Goal: Task Accomplishment & Management: Use online tool/utility

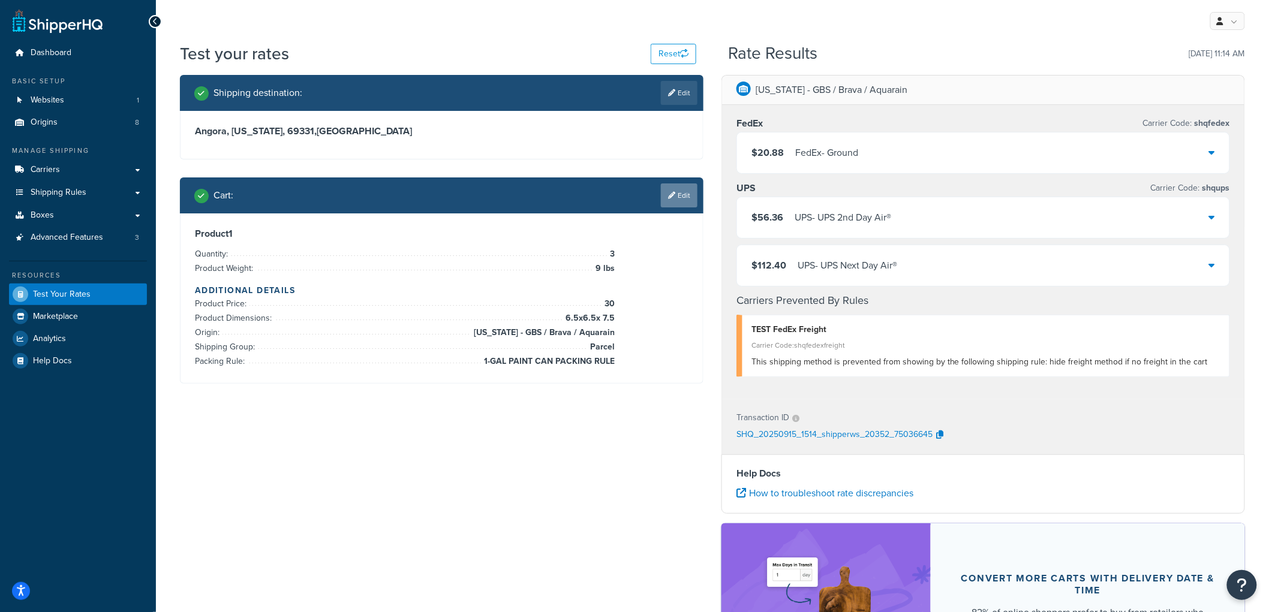
click at [669, 199] on icon at bounding box center [671, 195] width 7 height 7
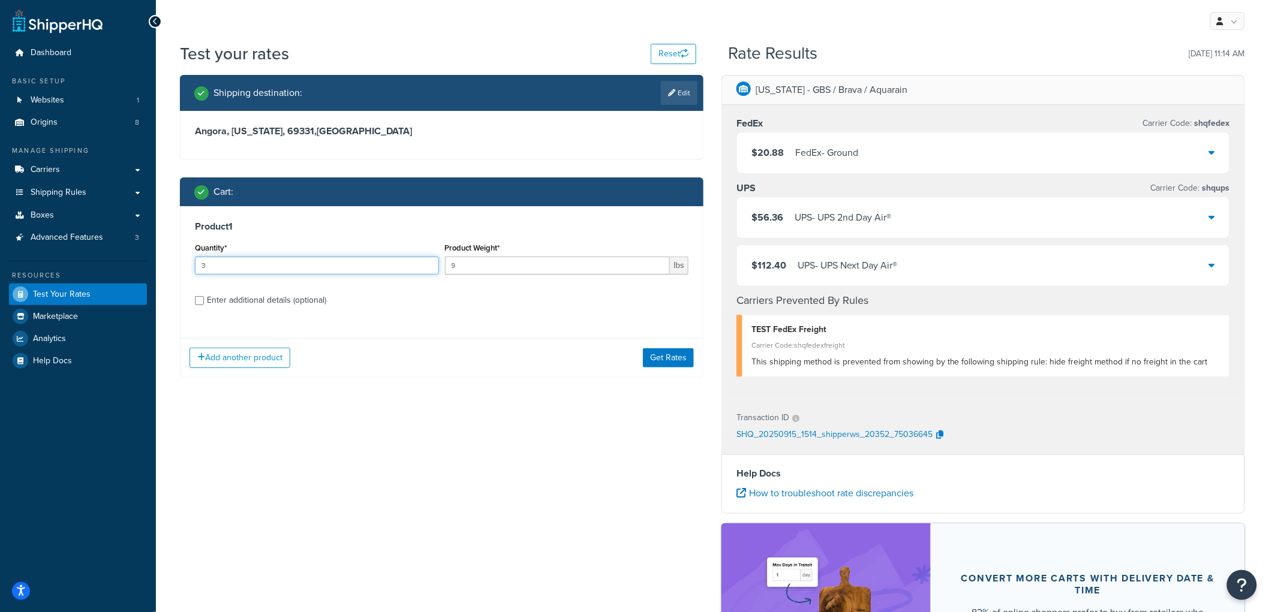
drag, startPoint x: 237, startPoint y: 266, endPoint x: 147, endPoint y: 263, distance: 90.6
click at [147, 263] on div "Dashboard Basic Setup Websites 1 Origins 8 Manage Shipping Carriers Carriers Al…" at bounding box center [634, 400] width 1269 height 800
type input "2"
click at [302, 301] on div "Enter additional details (optional)" at bounding box center [266, 300] width 119 height 17
click at [204, 301] on input "Enter additional details (optional)" at bounding box center [199, 300] width 9 height 9
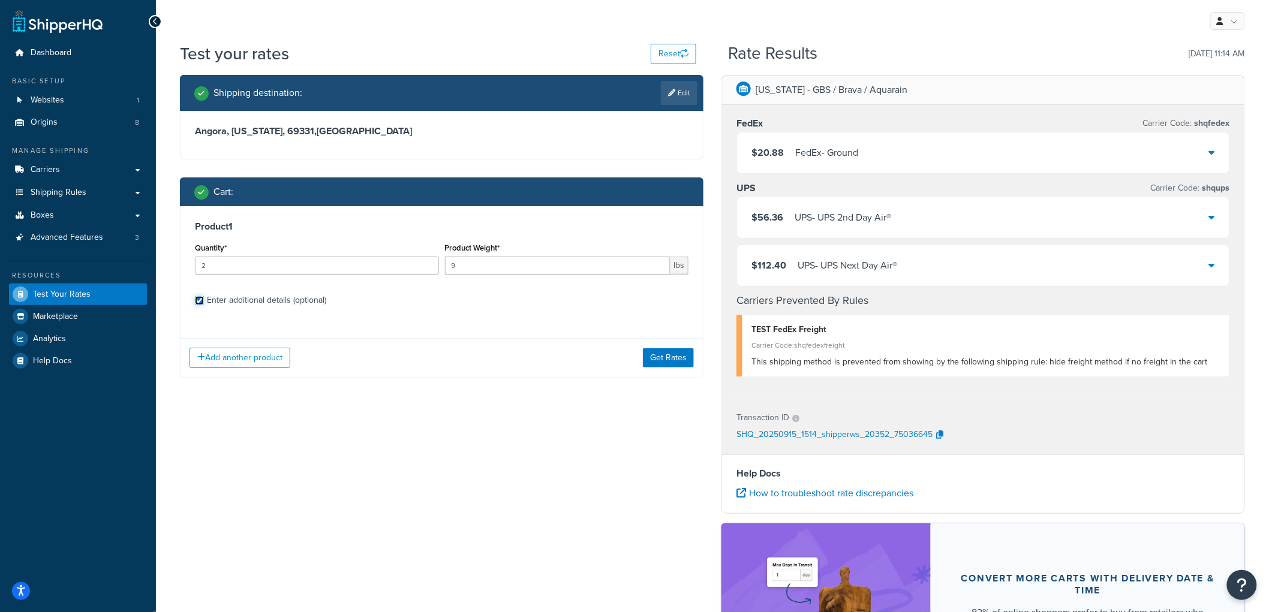
checkbox input "true"
select select "87710"
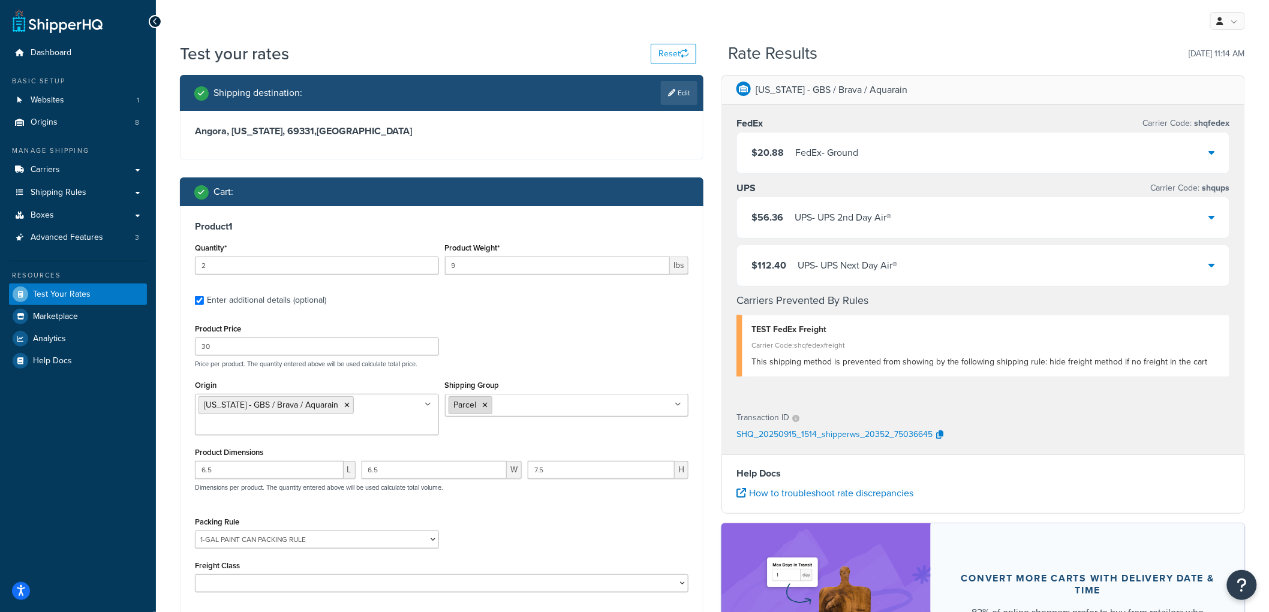
click at [483, 404] on icon at bounding box center [485, 405] width 5 height 7
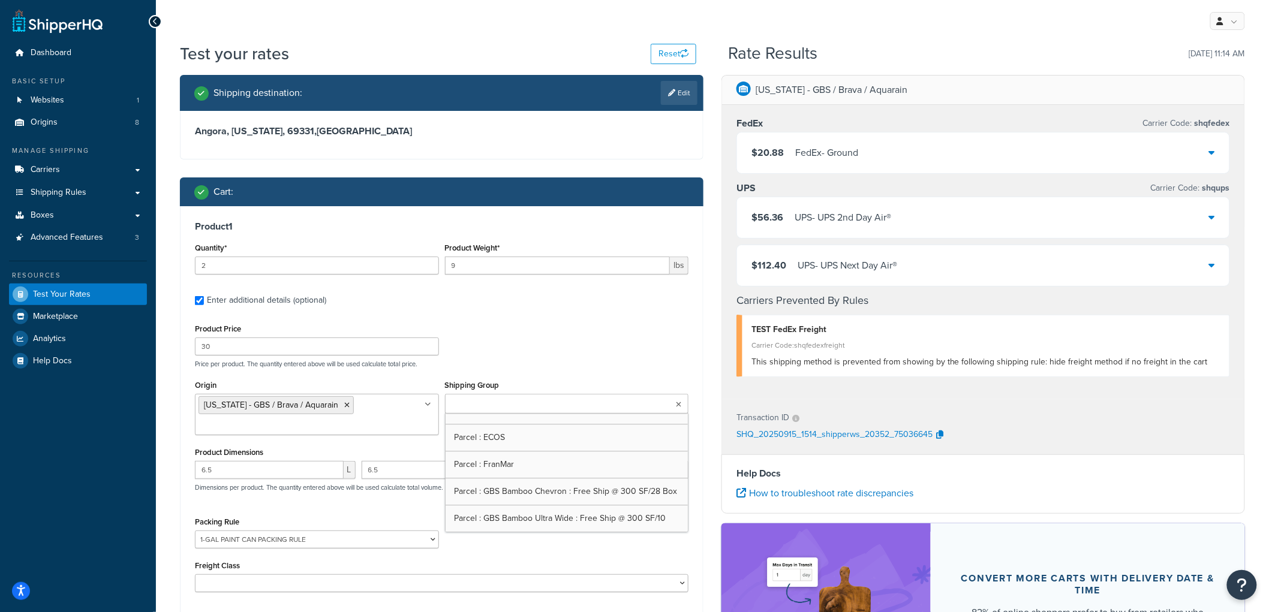
scroll to position [1471, 0]
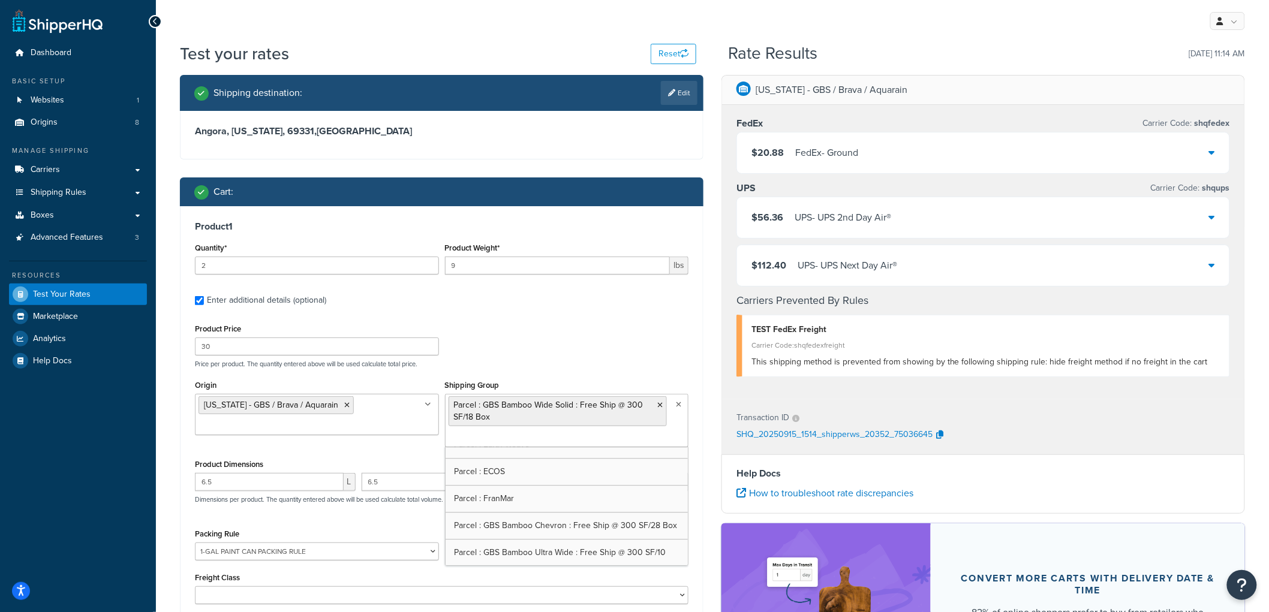
click at [543, 344] on div "Product Price 30 Price per product. The quantity entered above will be used cal…" at bounding box center [442, 344] width 500 height 47
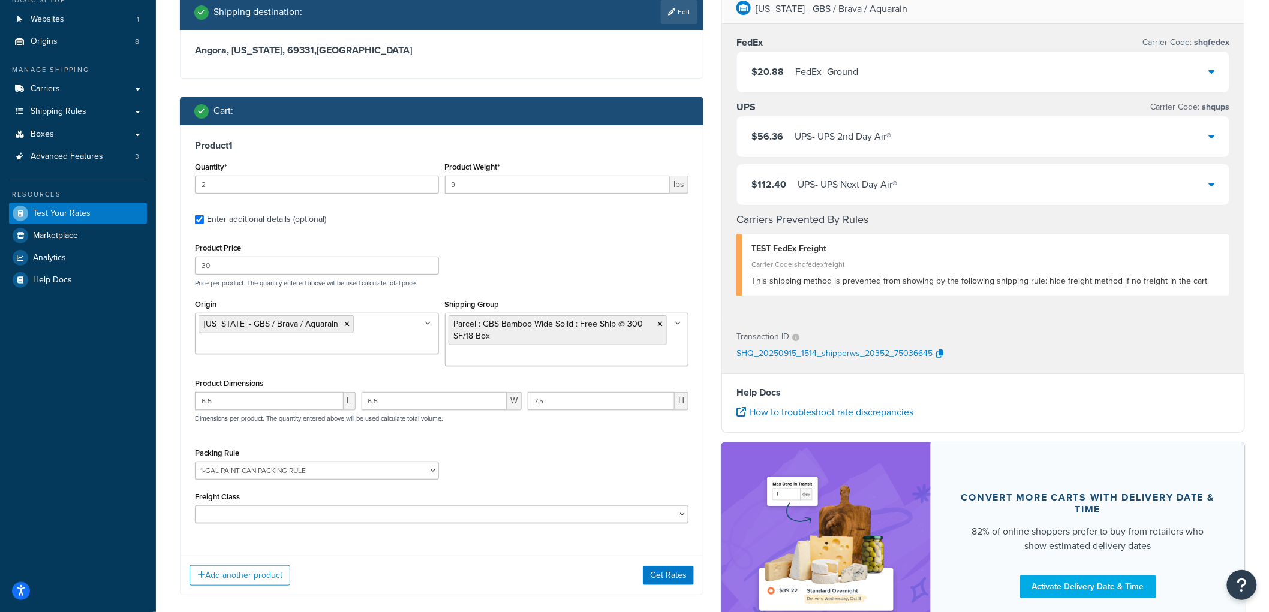
scroll to position [188, 0]
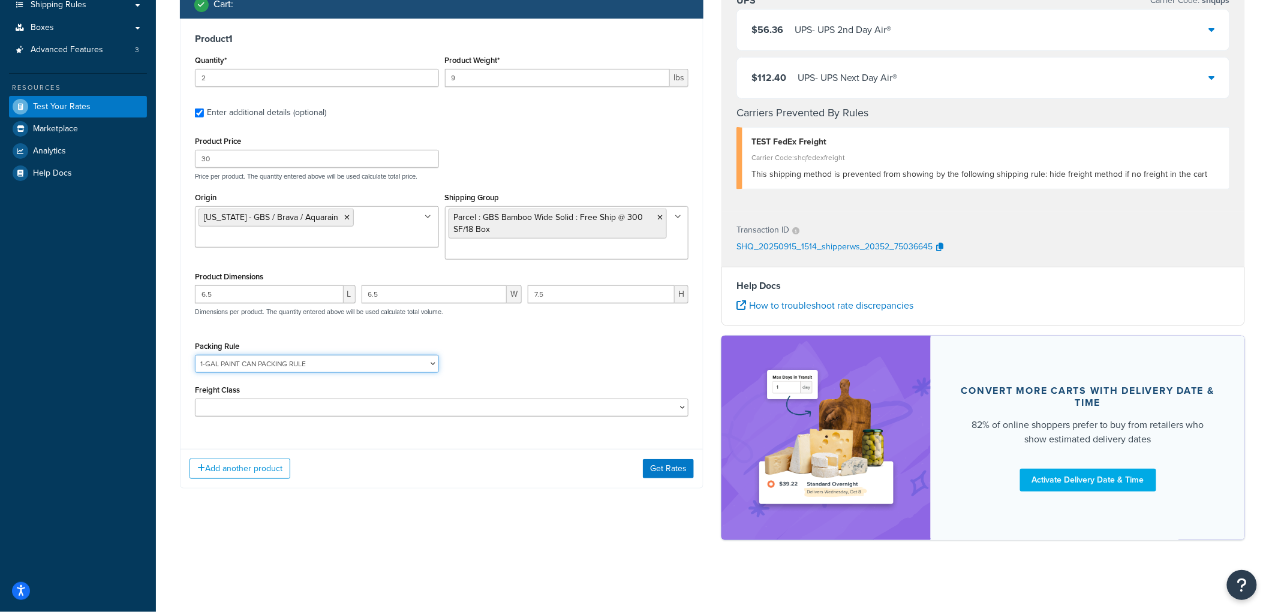
click at [321, 363] on select "1-GAL PAINT CAN PACKING RULE 1-GAL PAINT PLASTIC PACKING RULE 1-QUART PAINT CAN…" at bounding box center [317, 364] width 244 height 18
select select
click at [195, 355] on select "1-GAL PAINT CAN PACKING RULE 1-GAL PAINT PLASTIC PACKING RULE 1-QUART PAINT CAN…" at bounding box center [317, 364] width 244 height 18
click at [274, 291] on input "6.5" at bounding box center [269, 294] width 149 height 18
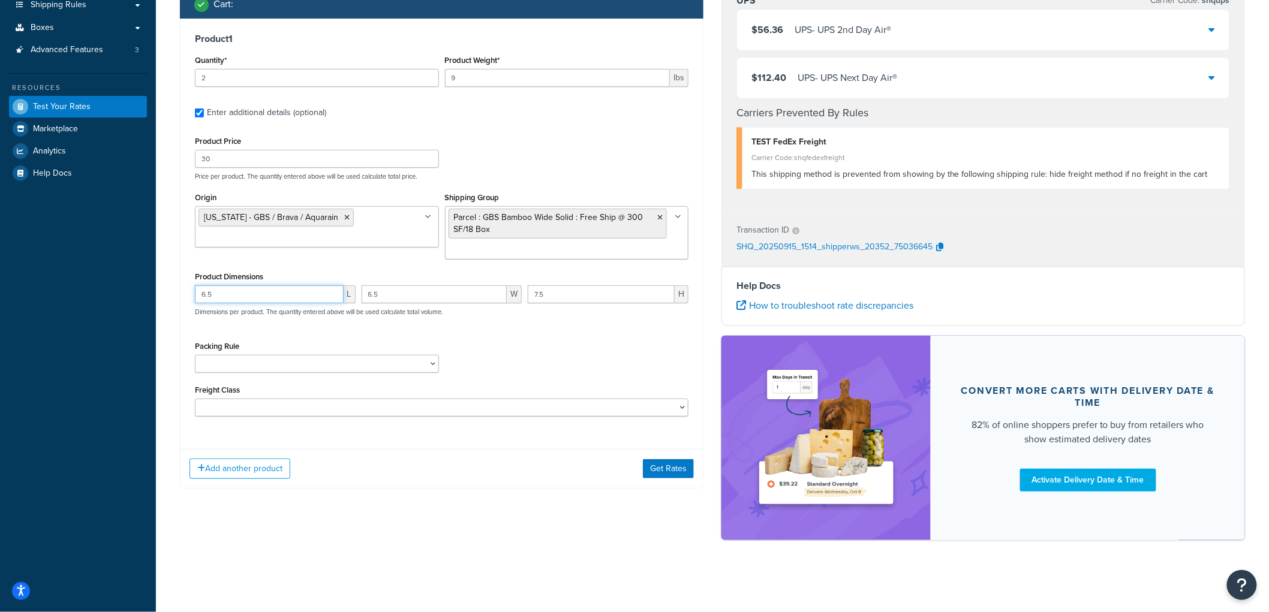
click at [274, 291] on input "6.5" at bounding box center [269, 294] width 149 height 18
click at [418, 296] on input "6.5" at bounding box center [435, 294] width 146 height 18
click at [569, 297] on input "7.5" at bounding box center [601, 294] width 147 height 18
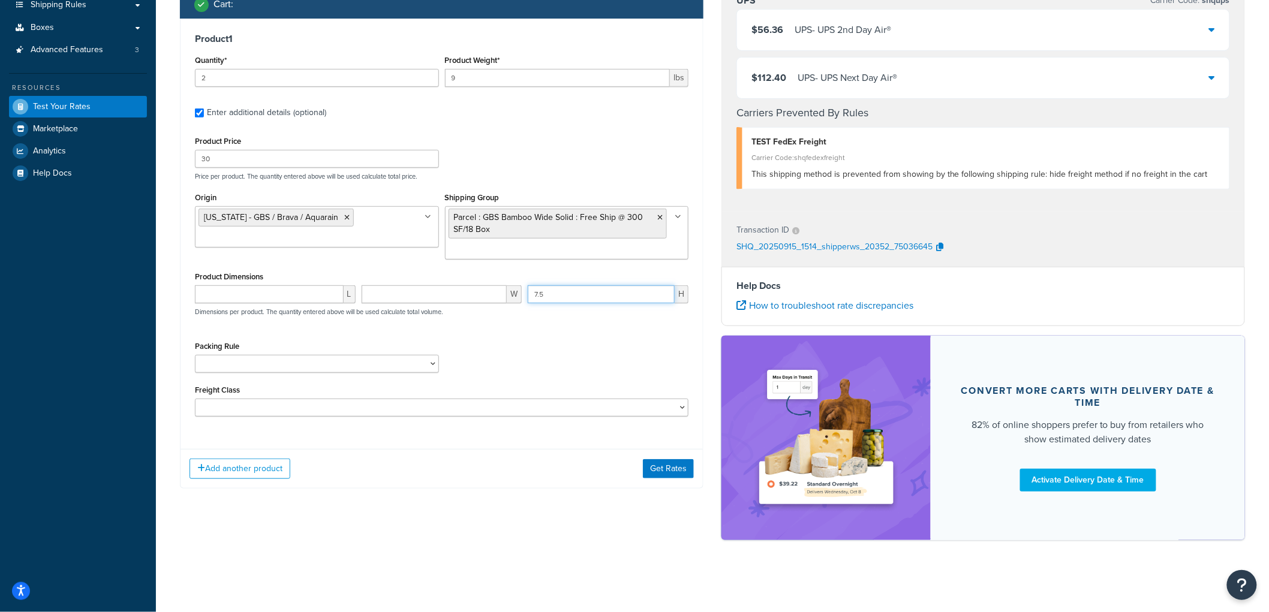
click at [569, 297] on input "7.5" at bounding box center [601, 294] width 147 height 18
type input "7"
click at [667, 460] on button "Get Rates" at bounding box center [668, 468] width 51 height 19
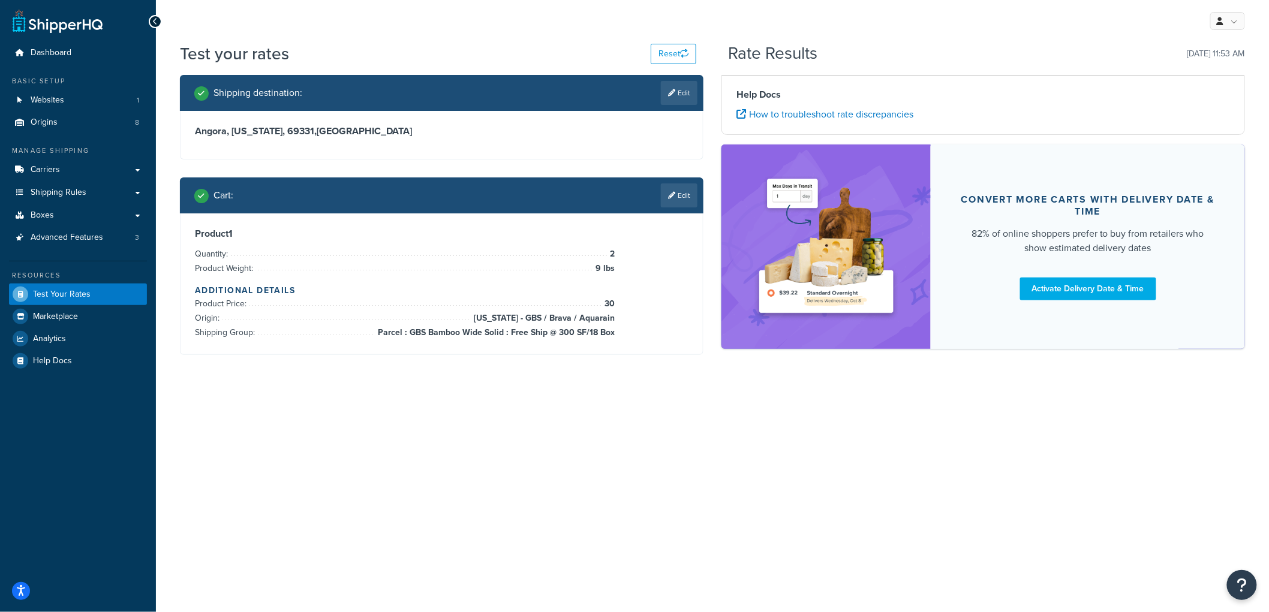
scroll to position [0, 0]
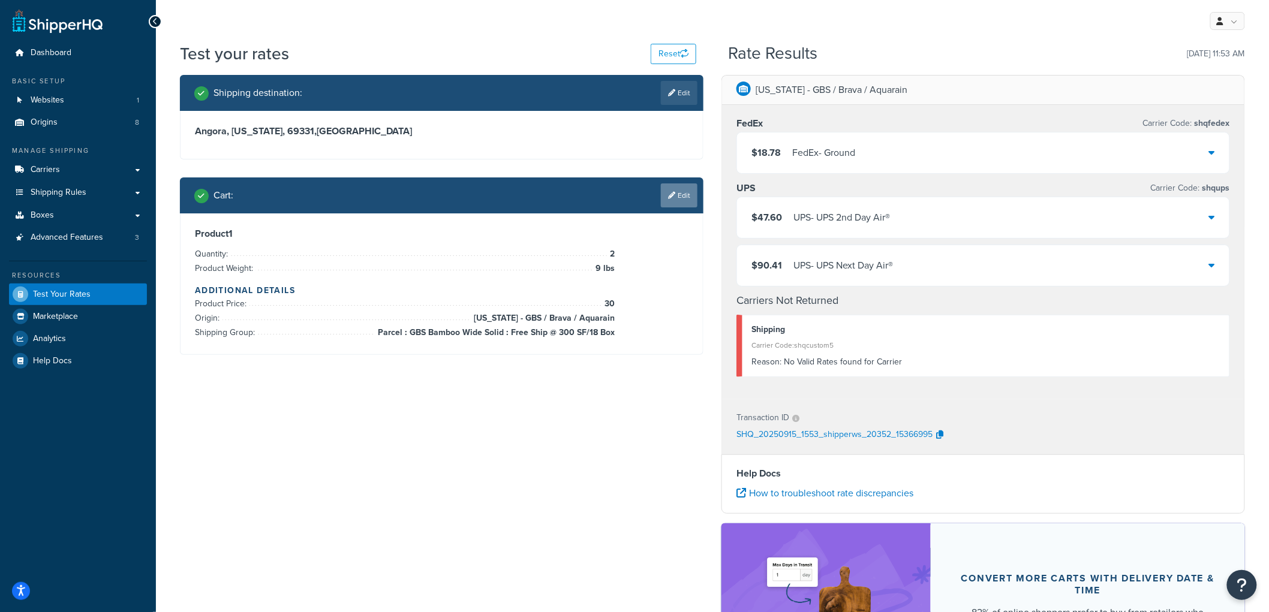
click at [676, 194] on link "Edit" at bounding box center [679, 196] width 37 height 24
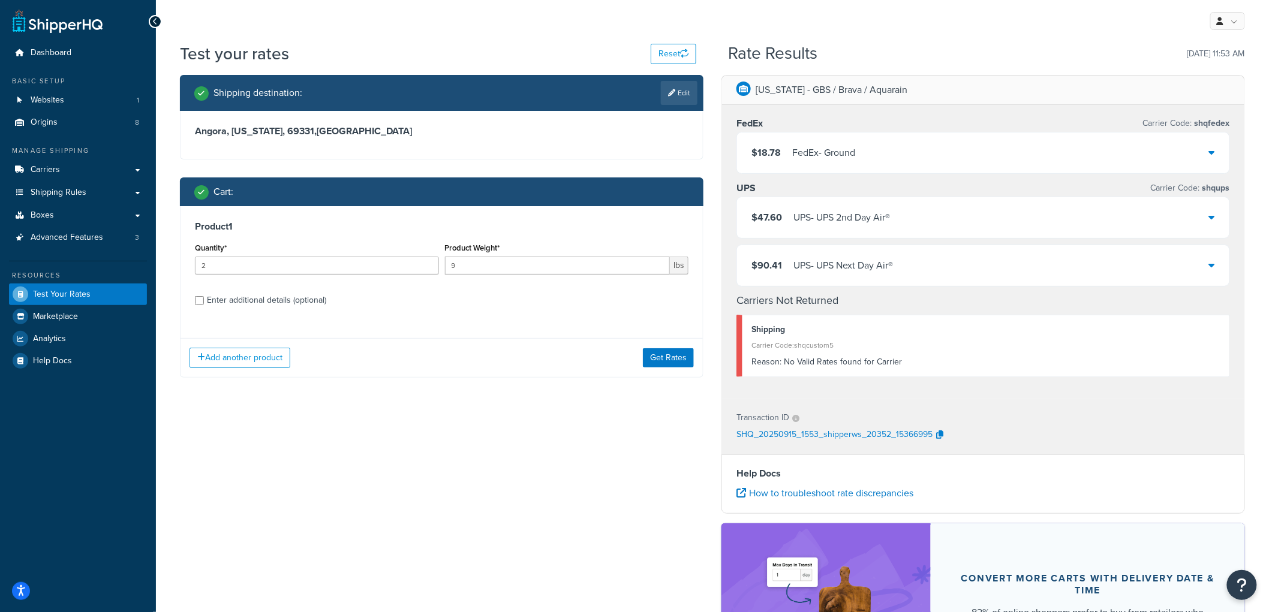
click at [248, 308] on div "Enter additional details (optional)" at bounding box center [266, 300] width 119 height 17
click at [204, 305] on input "Enter additional details (optional)" at bounding box center [199, 300] width 9 height 9
checkbox input "true"
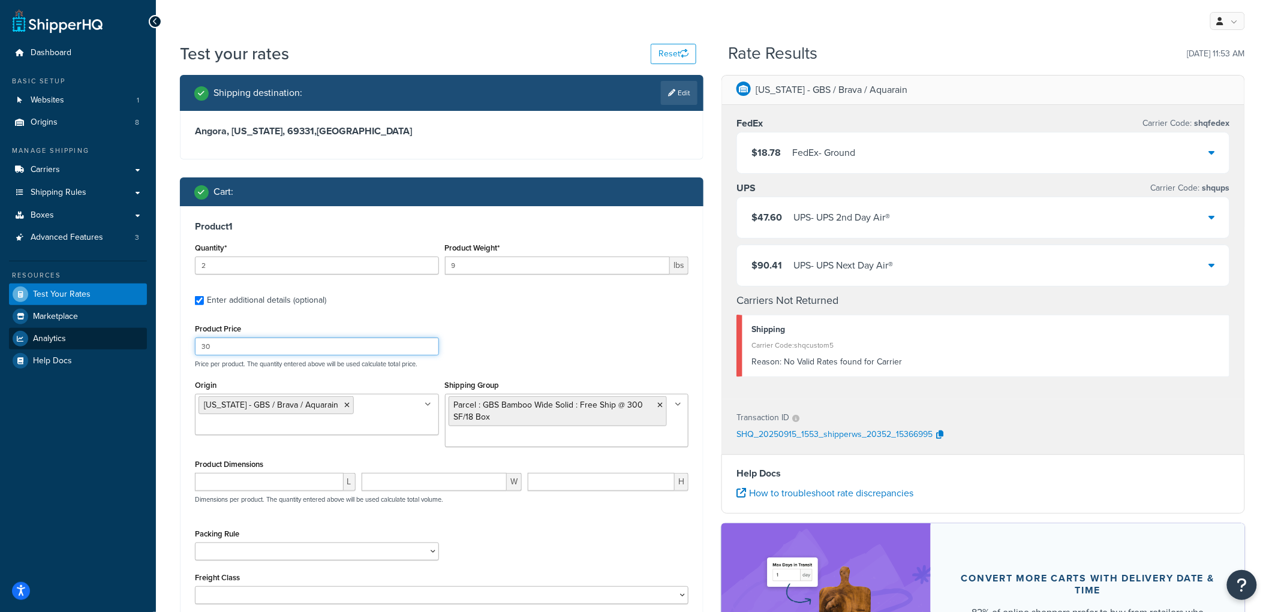
drag, startPoint x: 248, startPoint y: 348, endPoint x: 76, endPoint y: 344, distance: 171.6
click at [77, 345] on div "Dashboard Basic Setup Websites 1 Origins 8 Manage Shipping Carriers Carriers Al…" at bounding box center [634, 400] width 1269 height 800
type input "130"
click at [436, 303] on label "Enter additional details (optional)" at bounding box center [448, 299] width 482 height 19
click at [204, 303] on input "Enter additional details (optional)" at bounding box center [199, 300] width 9 height 9
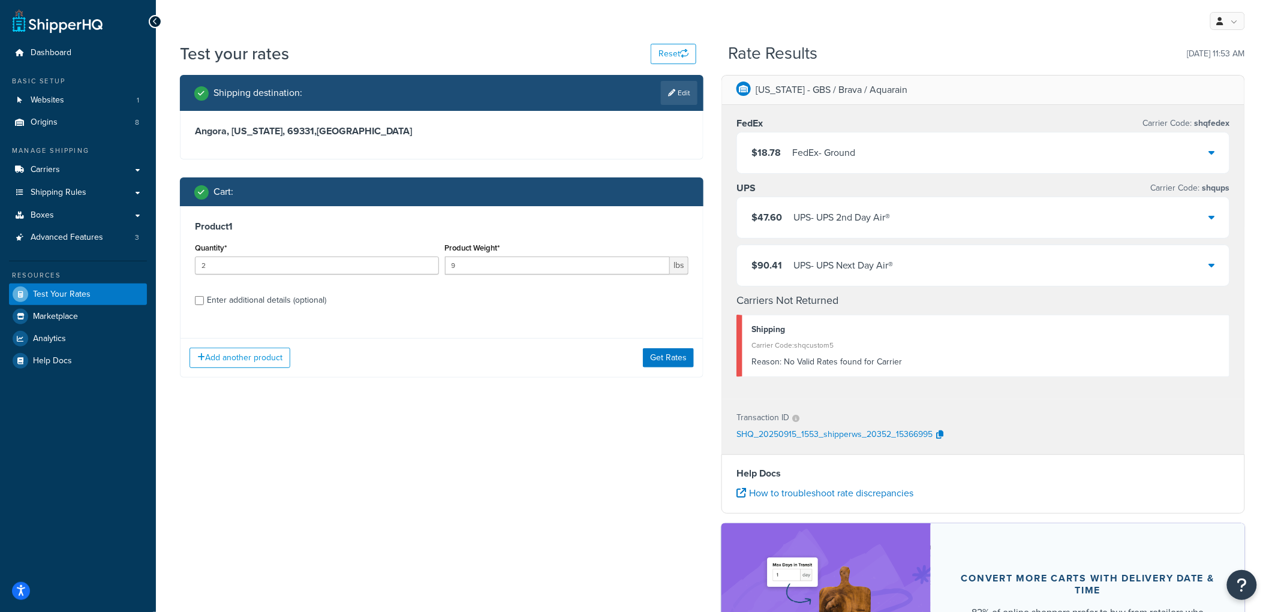
click at [261, 303] on div "Enter additional details (optional)" at bounding box center [266, 300] width 119 height 17
click at [204, 303] on input "Enter additional details (optional)" at bounding box center [199, 300] width 9 height 9
checkbox input "true"
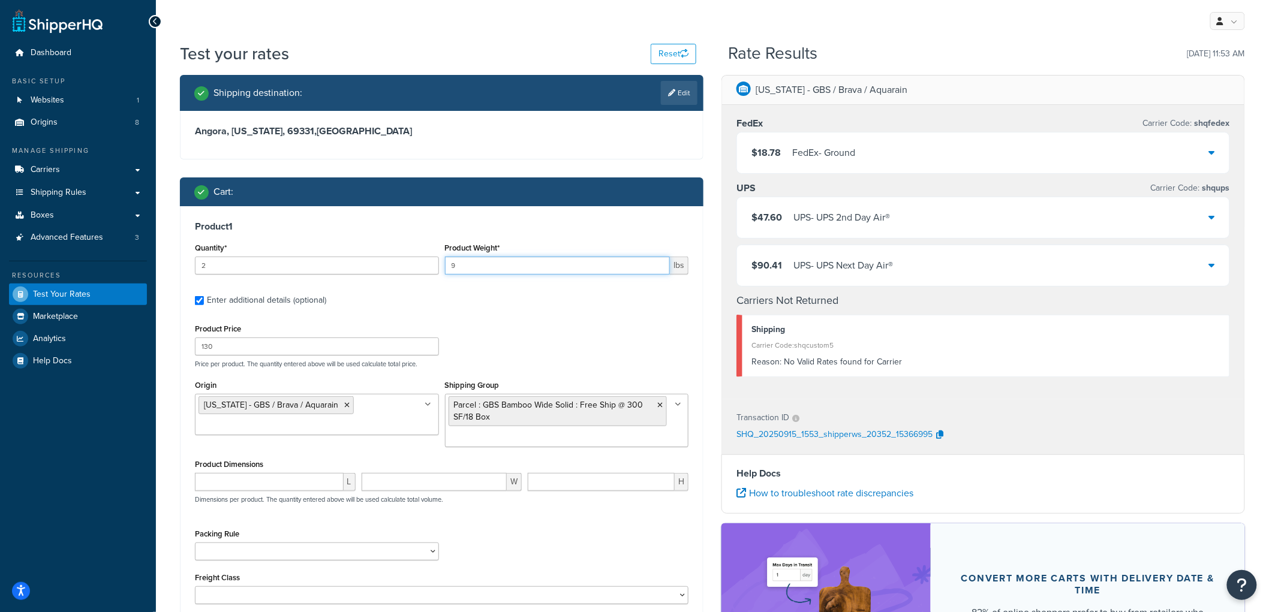
drag, startPoint x: 490, startPoint y: 264, endPoint x: 401, endPoint y: 265, distance: 89.4
click at [401, 265] on div "Quantity* 2 Product Weight* 9 lbs" at bounding box center [442, 262] width 500 height 44
type input "52"
click at [534, 179] on div "Cart :" at bounding box center [442, 192] width 524 height 29
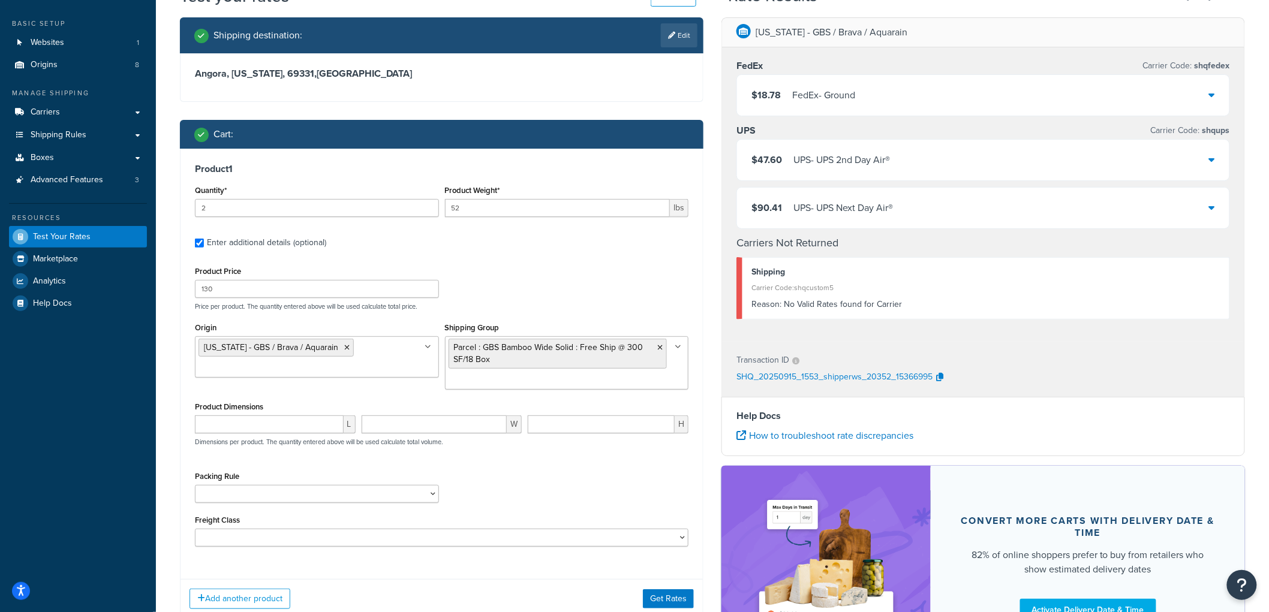
scroll to position [188, 0]
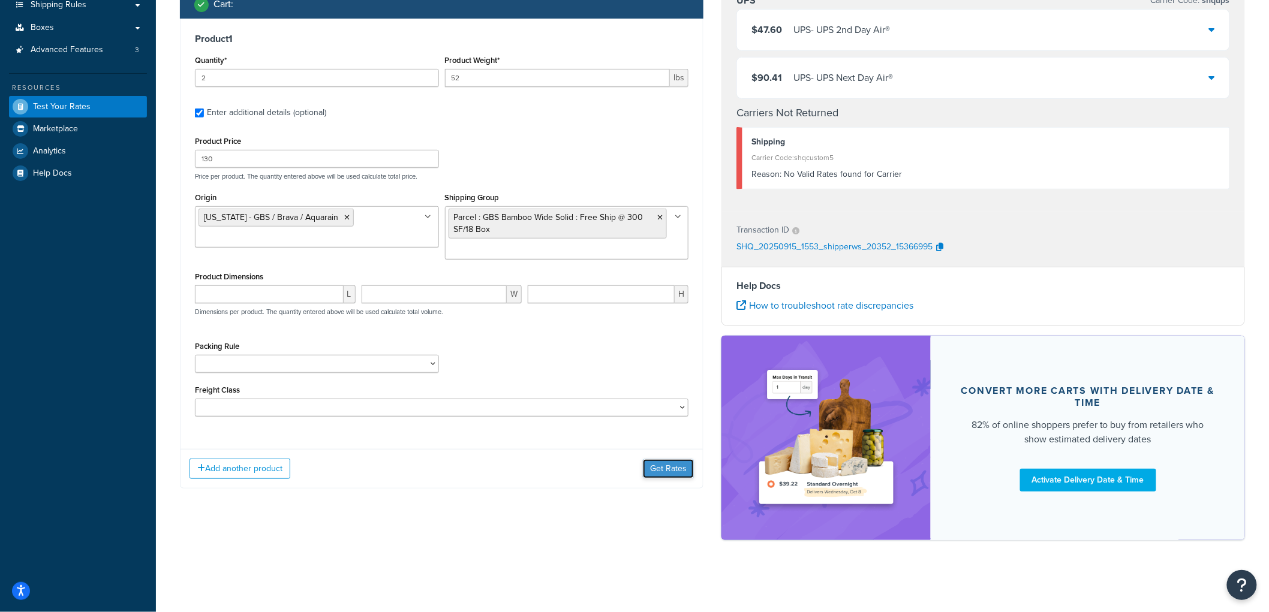
click at [656, 462] on button "Get Rates" at bounding box center [668, 468] width 51 height 19
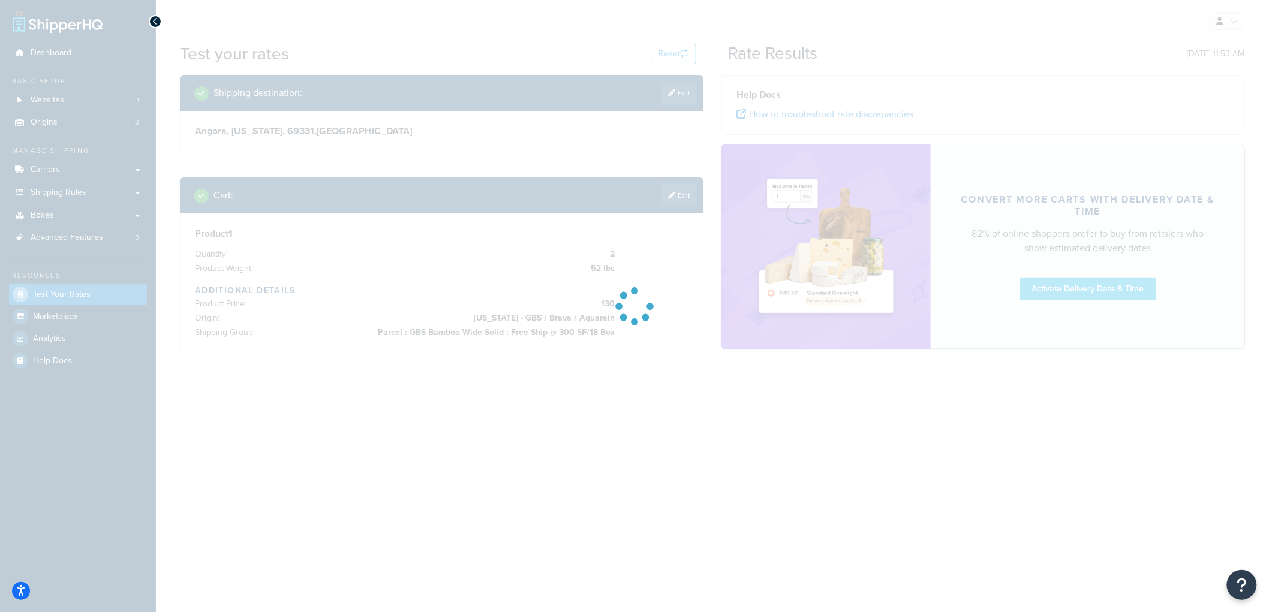
scroll to position [0, 0]
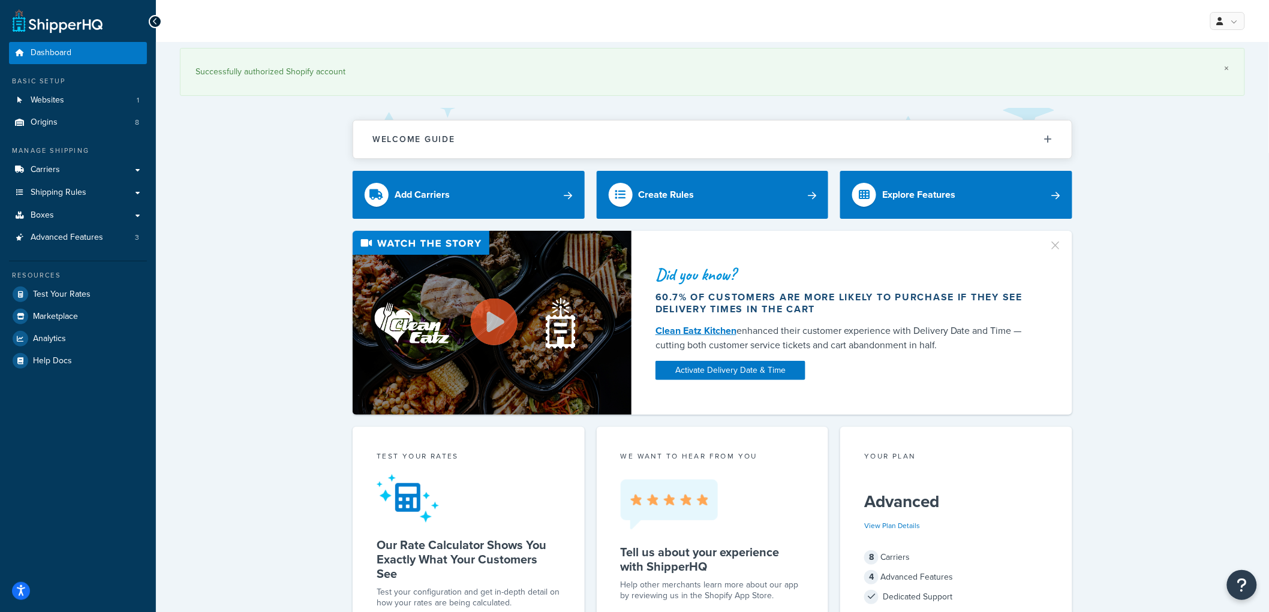
click at [1229, 70] on link "×" at bounding box center [1227, 69] width 5 height 10
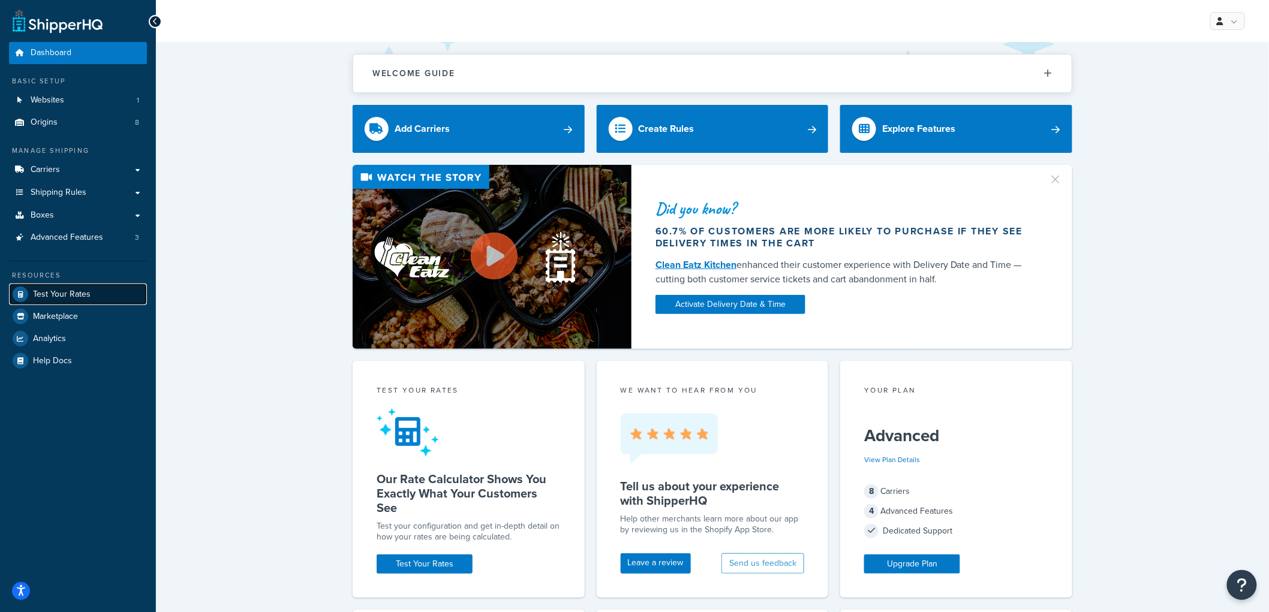
click at [67, 290] on span "Test Your Rates" at bounding box center [62, 295] width 58 height 10
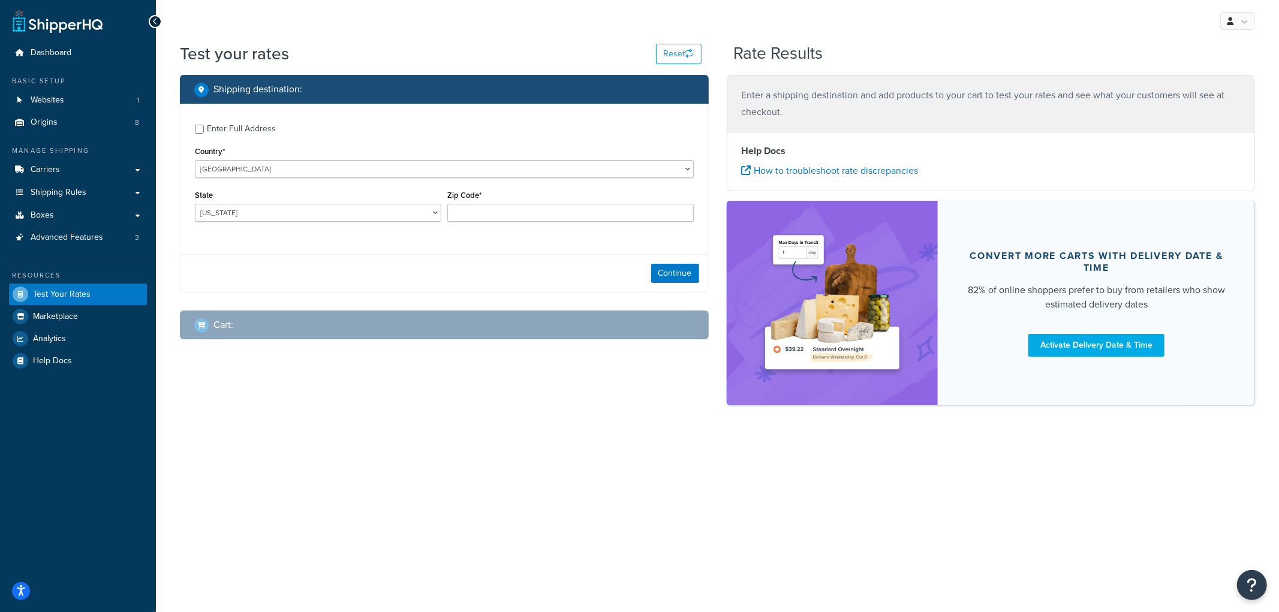
click at [358, 233] on div "Enter Full Address Country* United States United Kingdom Afghanistan Åland Isla…" at bounding box center [445, 175] width 528 height 142
click at [354, 216] on select "Alabama Alaska American Samoa Arizona Arkansas Armed Forces Americas Armed Forc…" at bounding box center [318, 213] width 246 height 18
select select "NE"
click at [195, 204] on select "Alabama Alaska American Samoa Arizona Arkansas Armed Forces Americas Armed Forc…" at bounding box center [318, 213] width 246 height 18
click at [534, 213] on input "Zip Code*" at bounding box center [570, 213] width 246 height 18
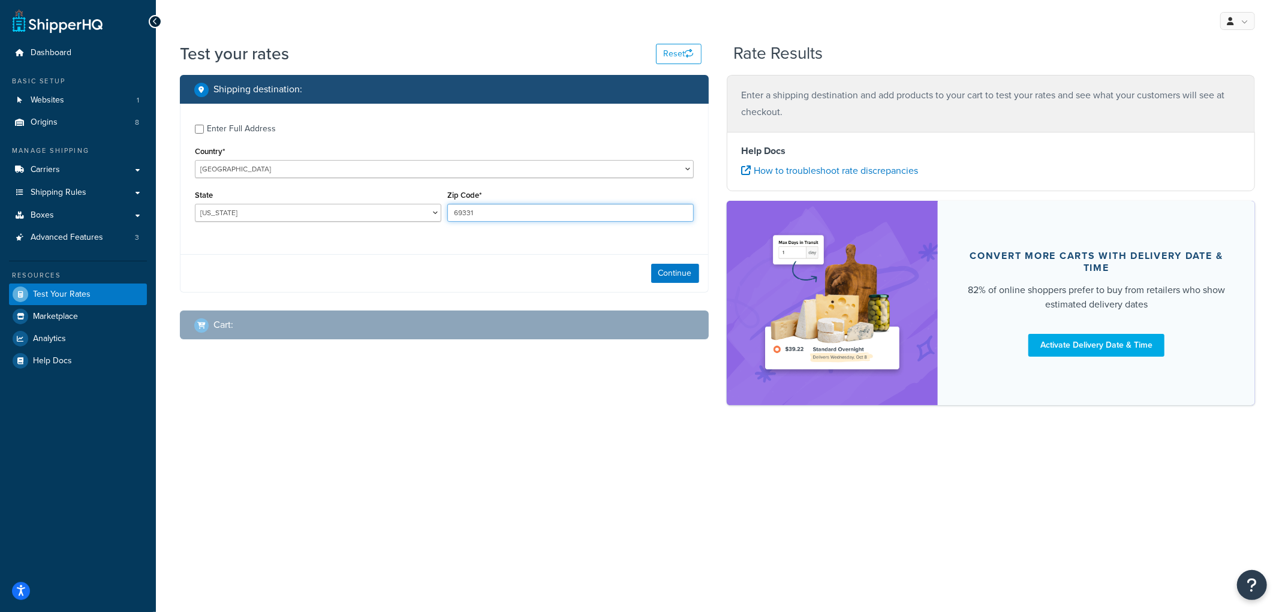
type input "69331"
click at [549, 300] on div "Shipping destination : Enter Full Address Country* United States United Kingdom…" at bounding box center [444, 216] width 547 height 283
click at [660, 271] on button "Continue" at bounding box center [675, 273] width 48 height 19
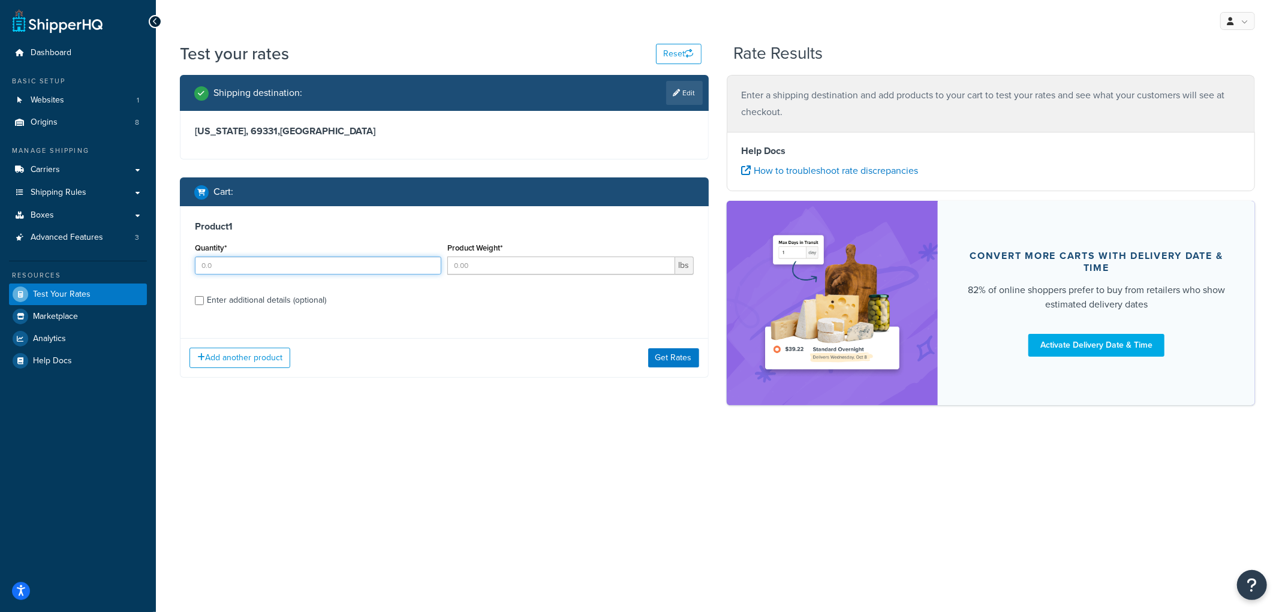
click at [348, 262] on input "Quantity*" at bounding box center [318, 266] width 246 height 18
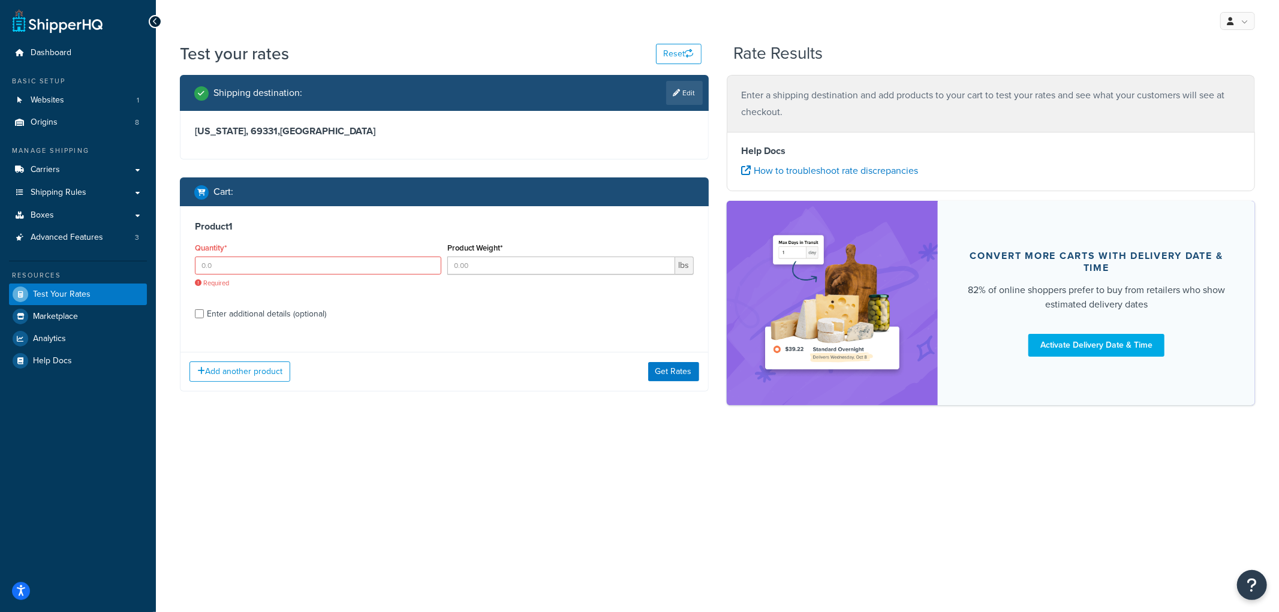
click at [216, 296] on div "Product 1 Quantity* Required Product Weight* lbs Enter additional details (opti…" at bounding box center [445, 274] width 528 height 136
click at [219, 320] on div "Enter additional details (optional)" at bounding box center [266, 314] width 119 height 17
click at [204, 318] on input "Enter additional details (optional)" at bounding box center [199, 313] width 9 height 9
checkbox input "true"
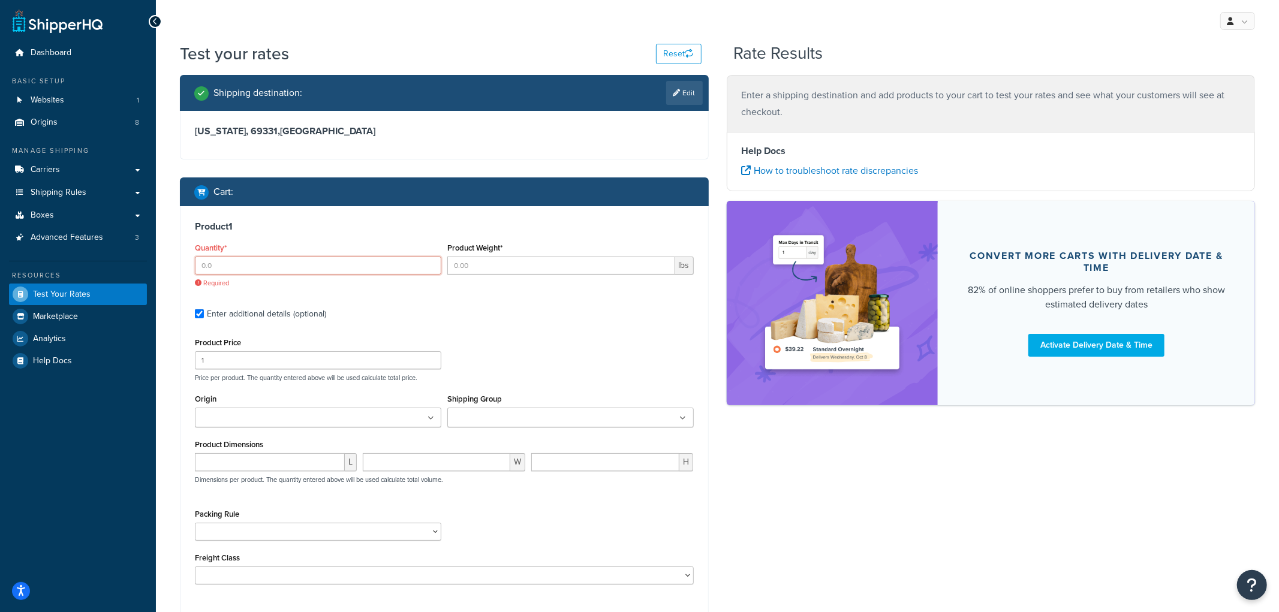
click at [230, 273] on input "Quantity*" at bounding box center [318, 266] width 246 height 18
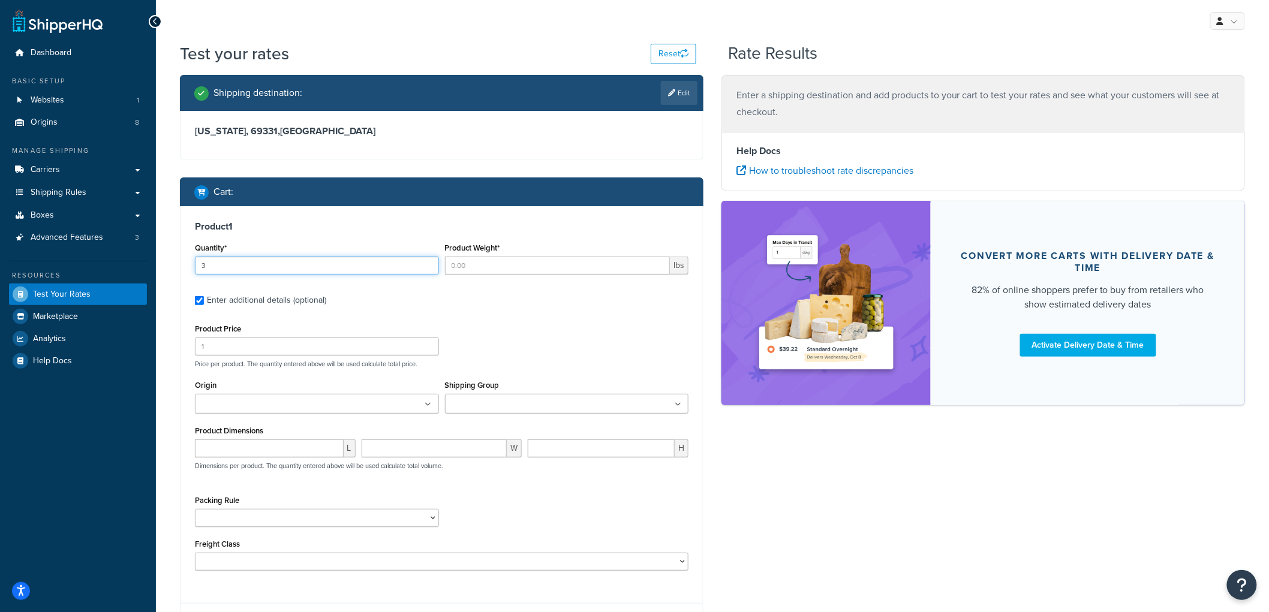
type input "3"
click at [498, 266] on input "Product Weight*" at bounding box center [557, 266] width 225 height 18
type input "50"
click at [216, 351] on input "1" at bounding box center [317, 347] width 244 height 18
drag, startPoint x: 216, startPoint y: 348, endPoint x: 201, endPoint y: 345, distance: 15.3
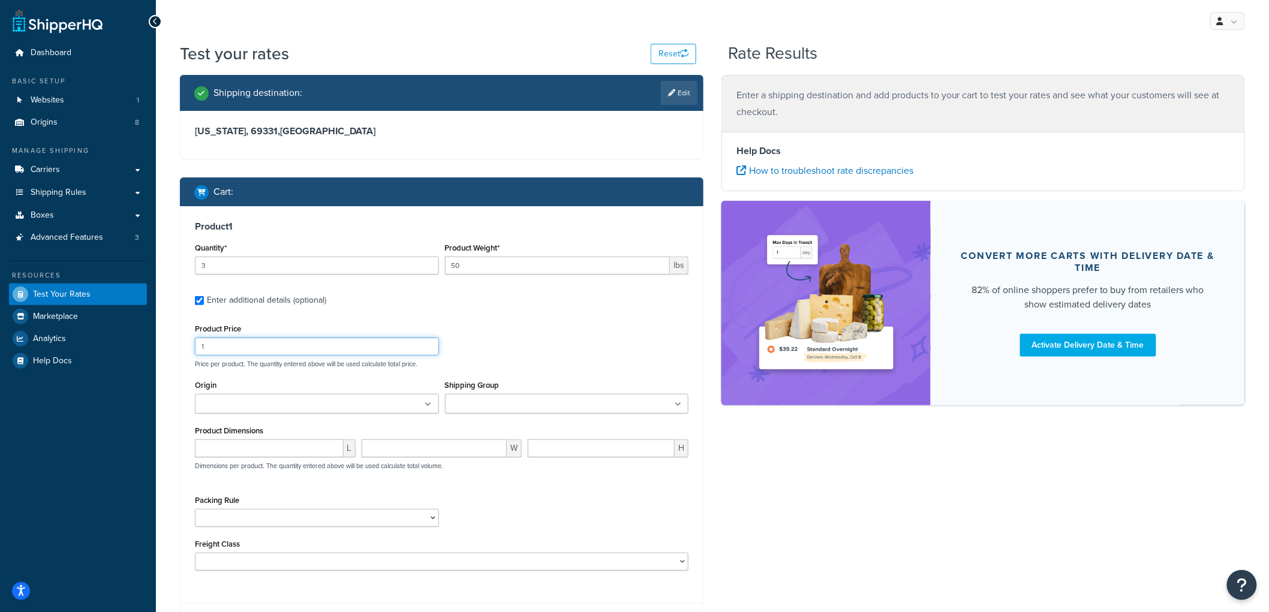
click at [201, 345] on input "1" at bounding box center [317, 347] width 244 height 18
type input "90"
click at [542, 320] on div "Product 1 Quantity* 3 Product Weight* 50 lbs Enter additional details (optional…" at bounding box center [442, 400] width 522 height 388
click at [502, 406] on input "Shipping Group" at bounding box center [502, 404] width 106 height 13
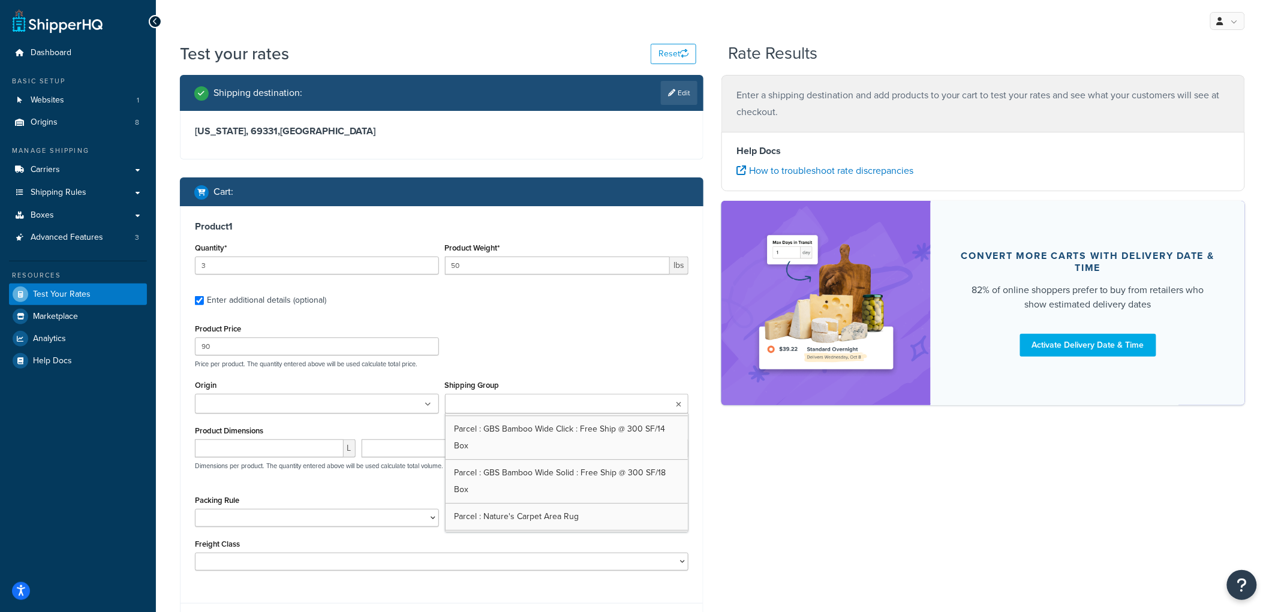
scroll to position [1538, 0]
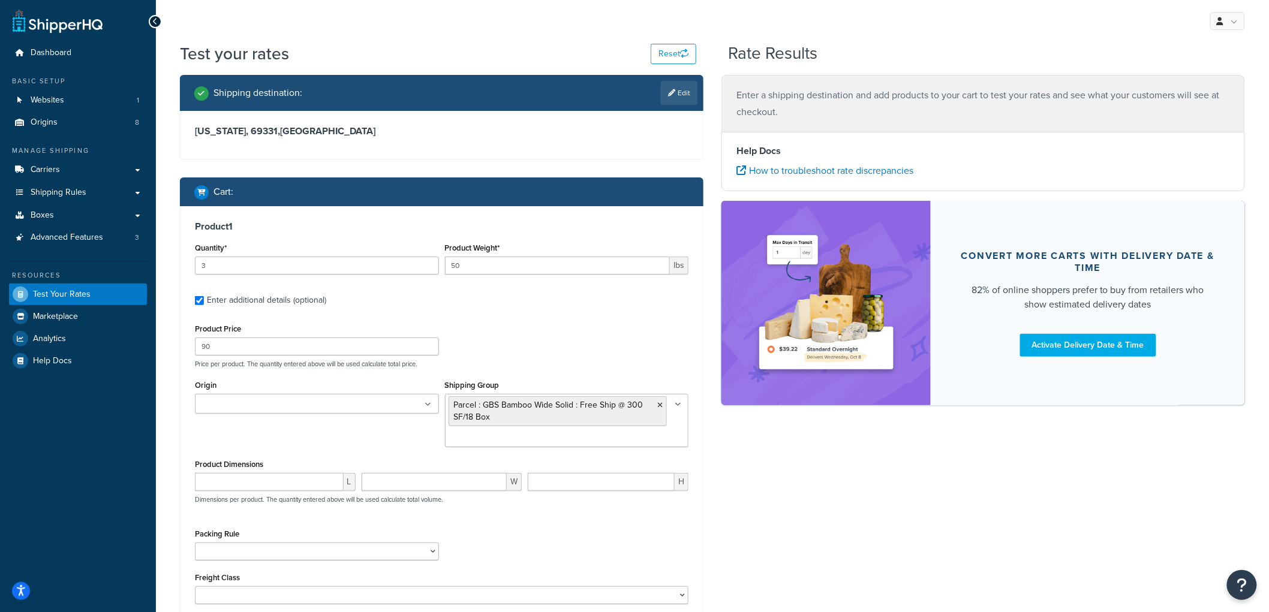
click at [582, 336] on div "Product Price 90 Price per product. The quantity entered above will be used cal…" at bounding box center [442, 344] width 500 height 47
click at [364, 402] on ul at bounding box center [317, 404] width 244 height 20
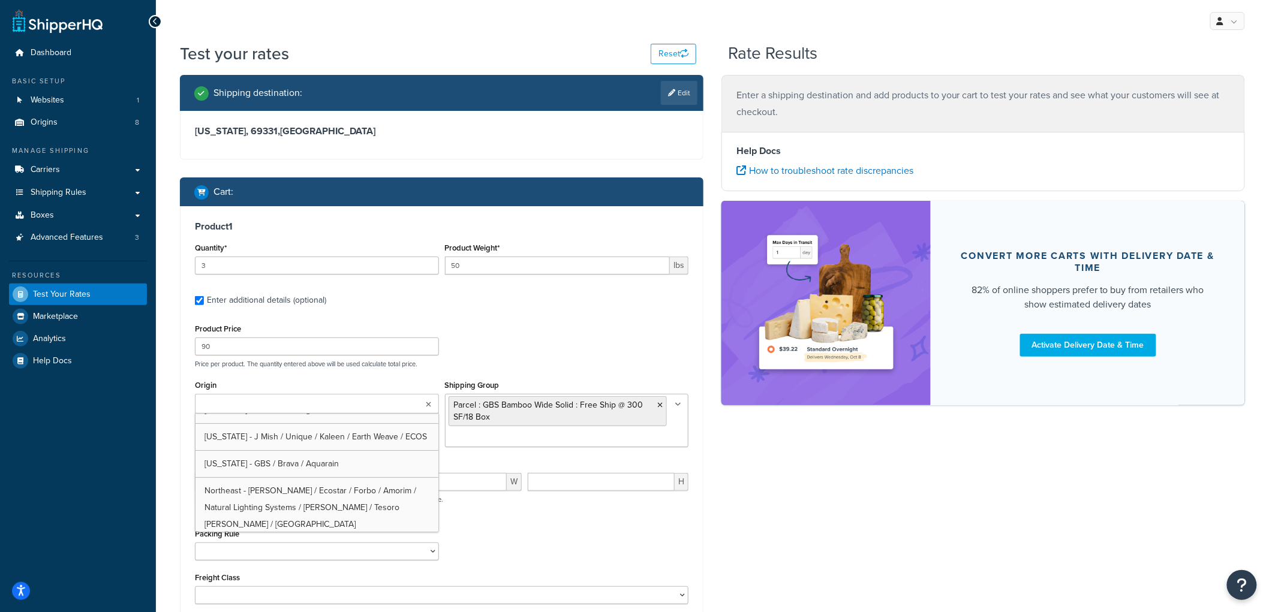
scroll to position [67, 0]
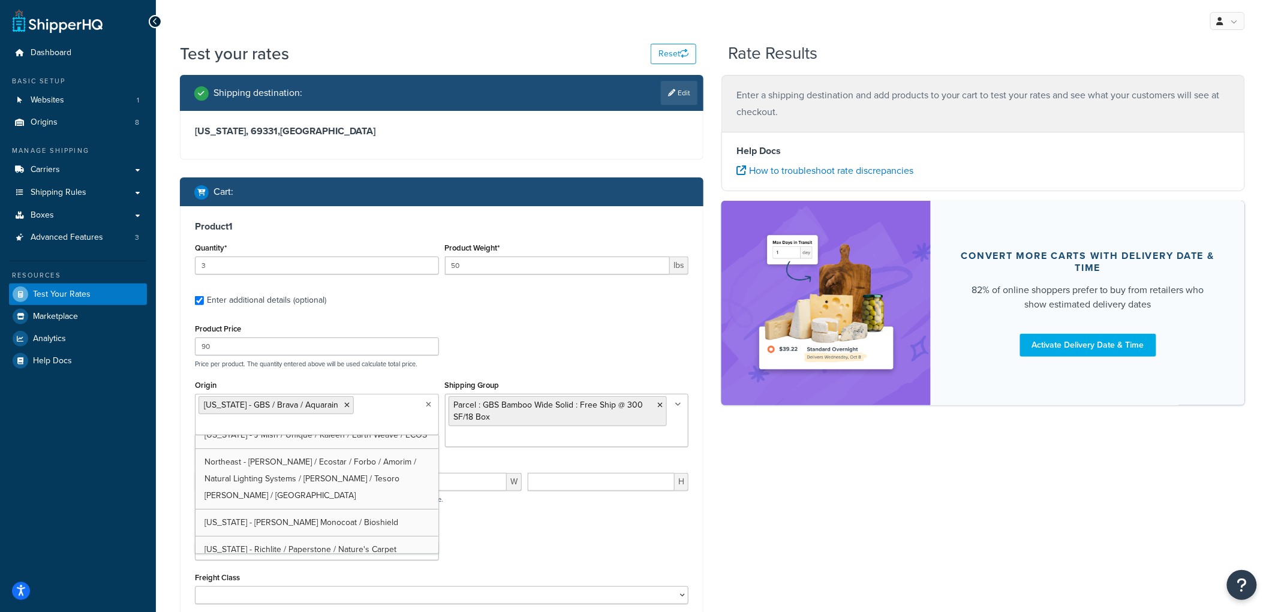
click at [566, 333] on div "Product Price 90 Price per product. The quantity entered above will be used cal…" at bounding box center [442, 344] width 500 height 47
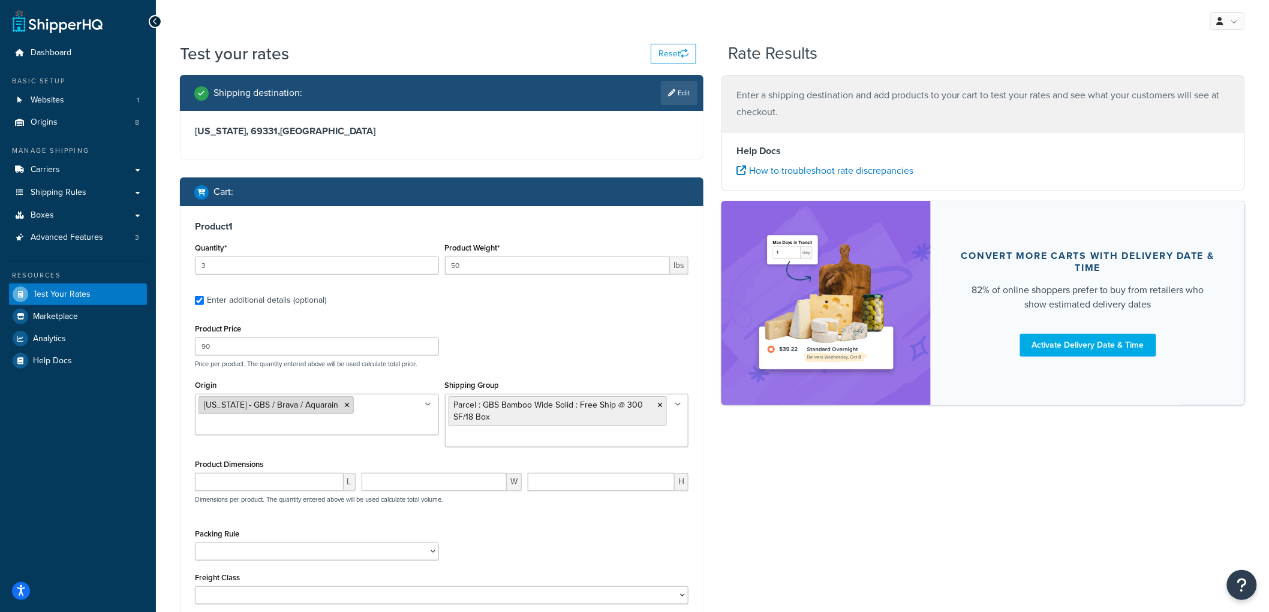
click at [344, 404] on icon at bounding box center [346, 405] width 5 height 7
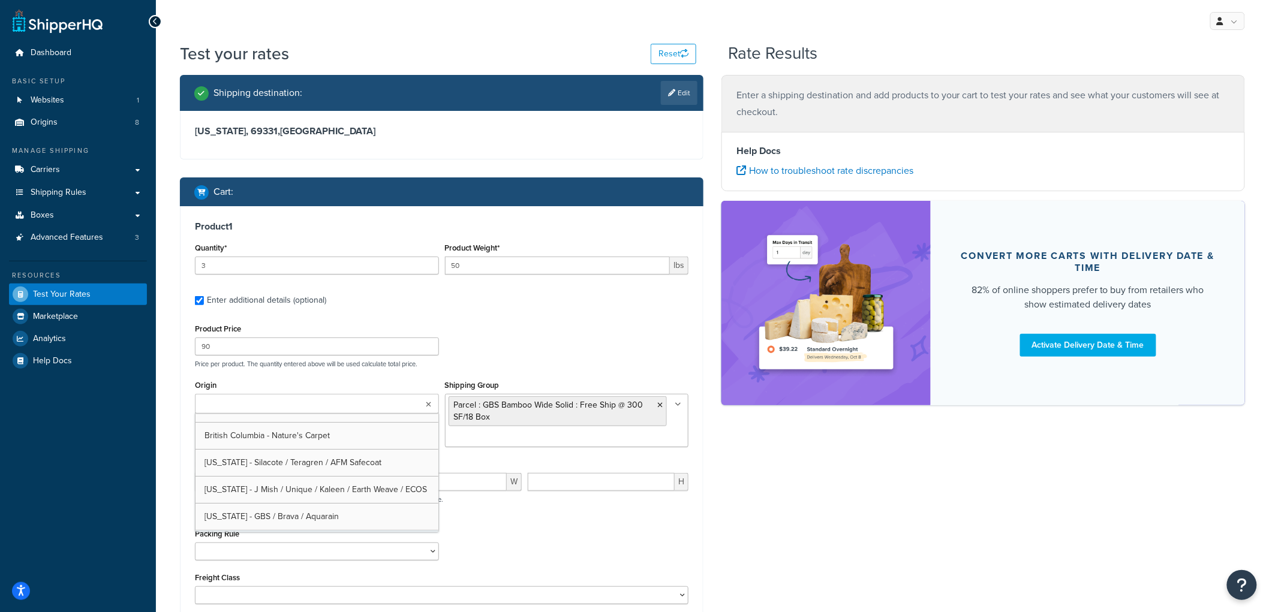
scroll to position [0, 0]
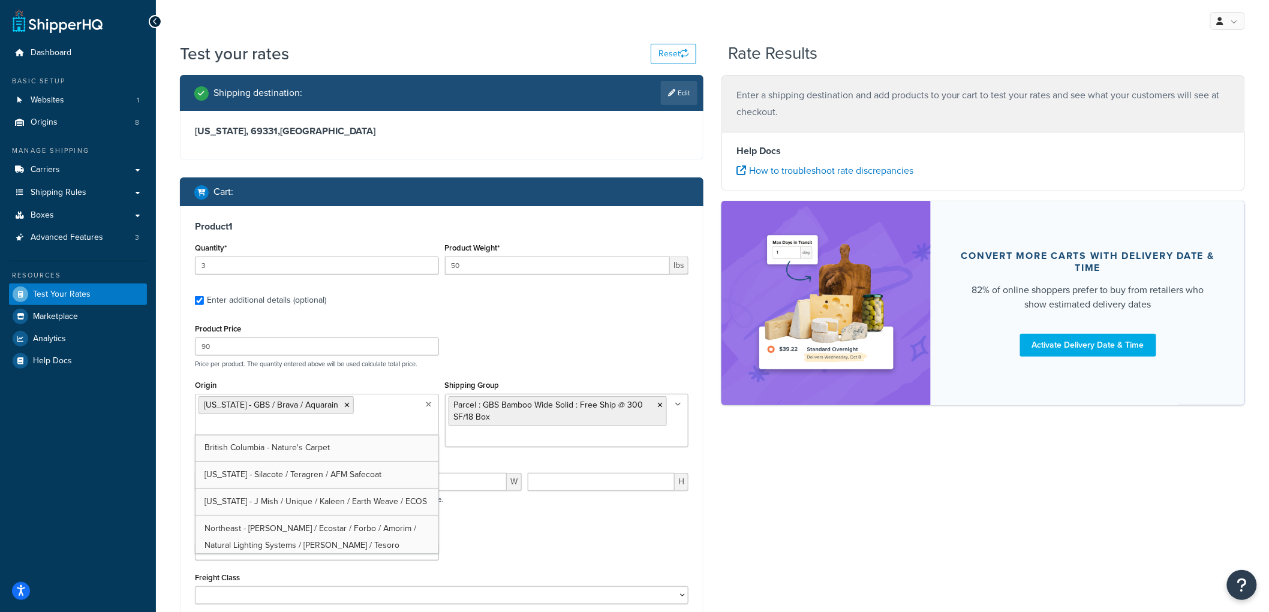
click at [540, 333] on div "Product Price 90 Price per product. The quantity entered above will be used cal…" at bounding box center [442, 344] width 500 height 47
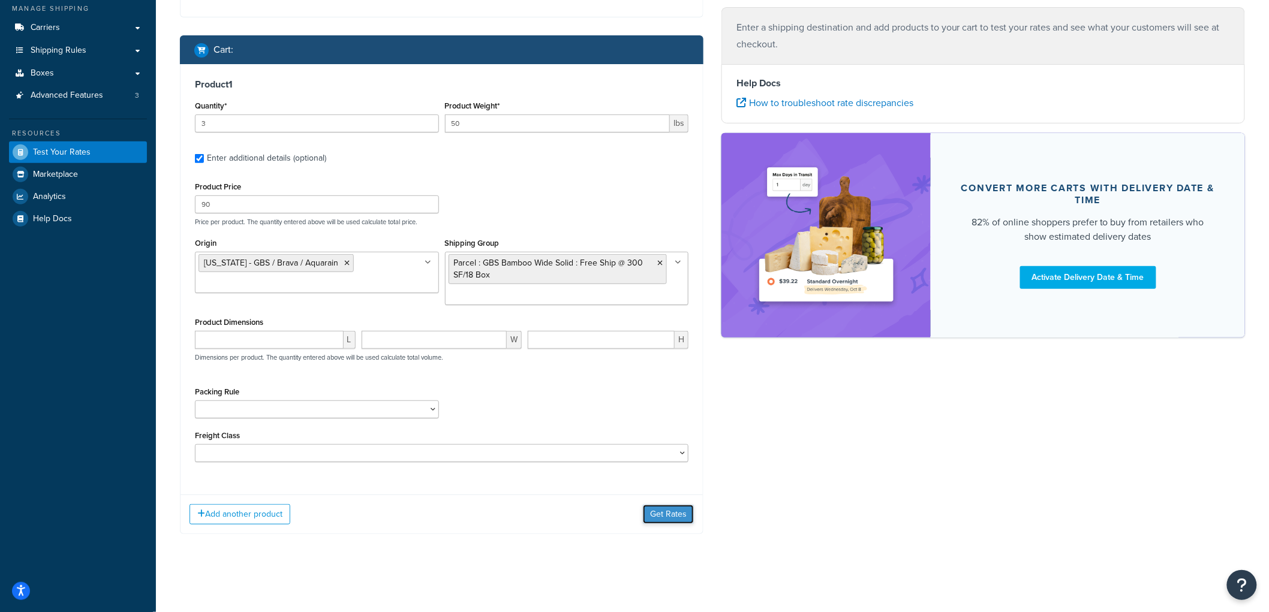
click at [667, 511] on button "Get Rates" at bounding box center [668, 514] width 51 height 19
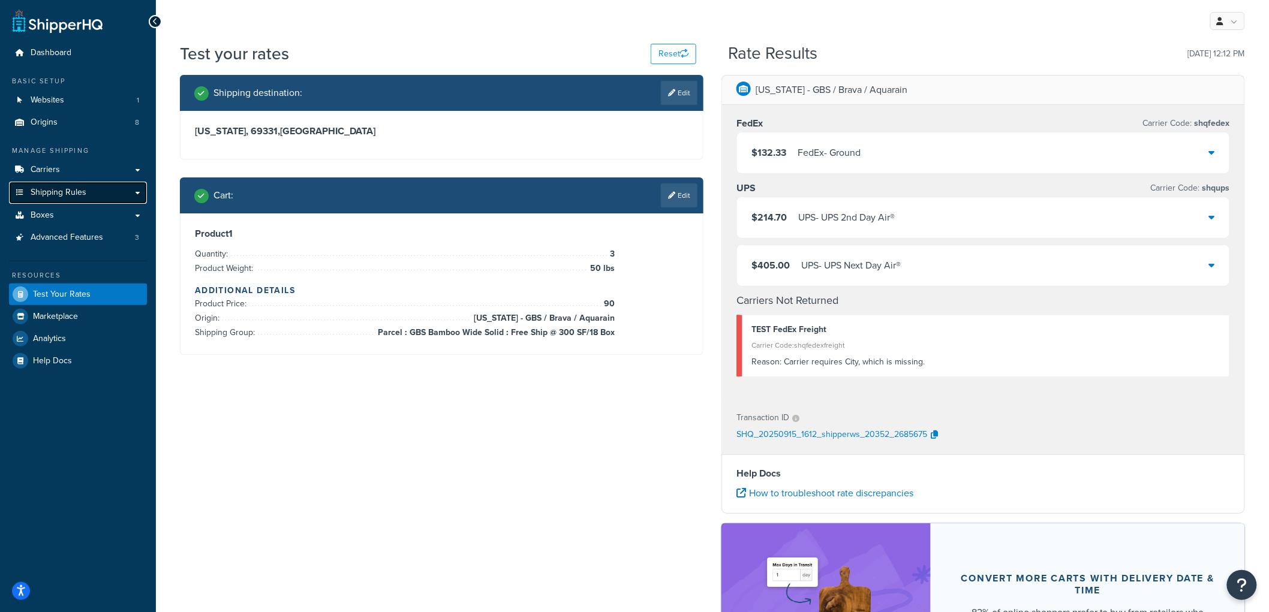
click at [67, 188] on span "Shipping Rules" at bounding box center [59, 193] width 56 height 10
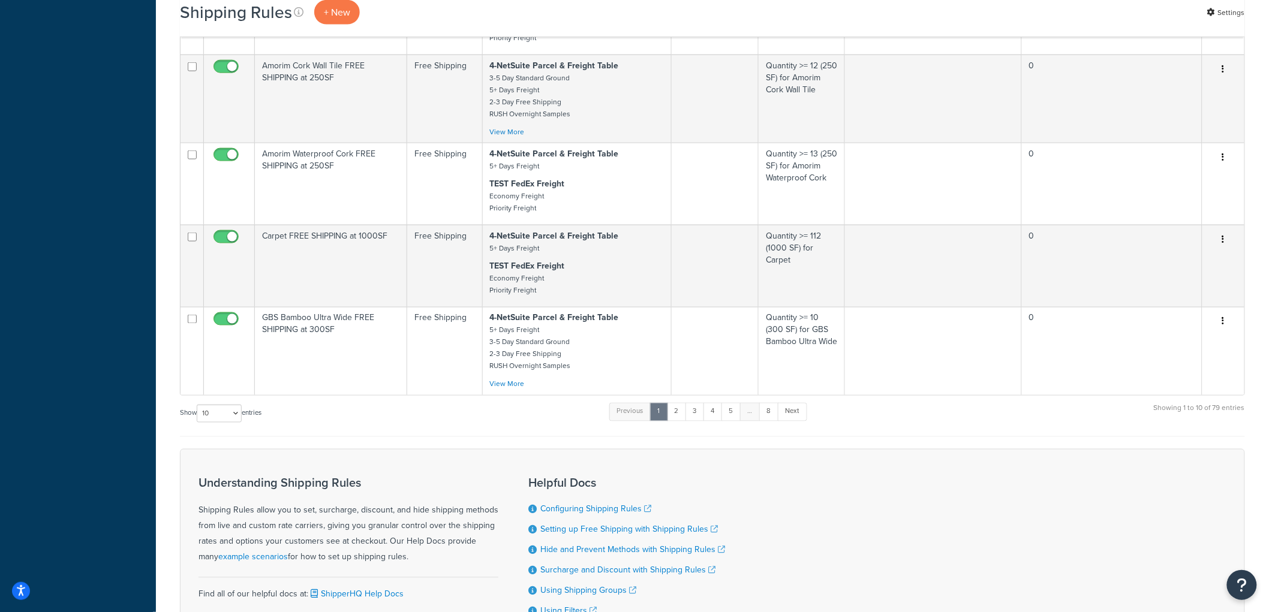
scroll to position [775, 0]
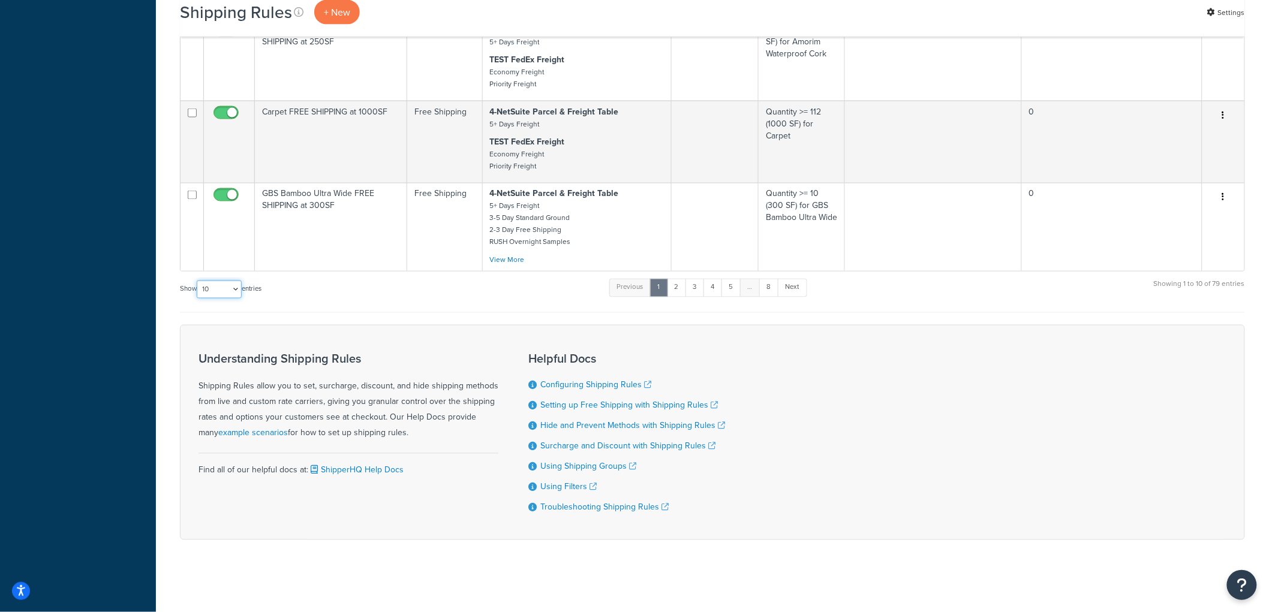
click at [224, 285] on select "10 15 25 50 100 1000" at bounding box center [219, 290] width 45 height 18
click at [198, 281] on select "10 15 25 50 100 1000" at bounding box center [219, 290] width 45 height 18
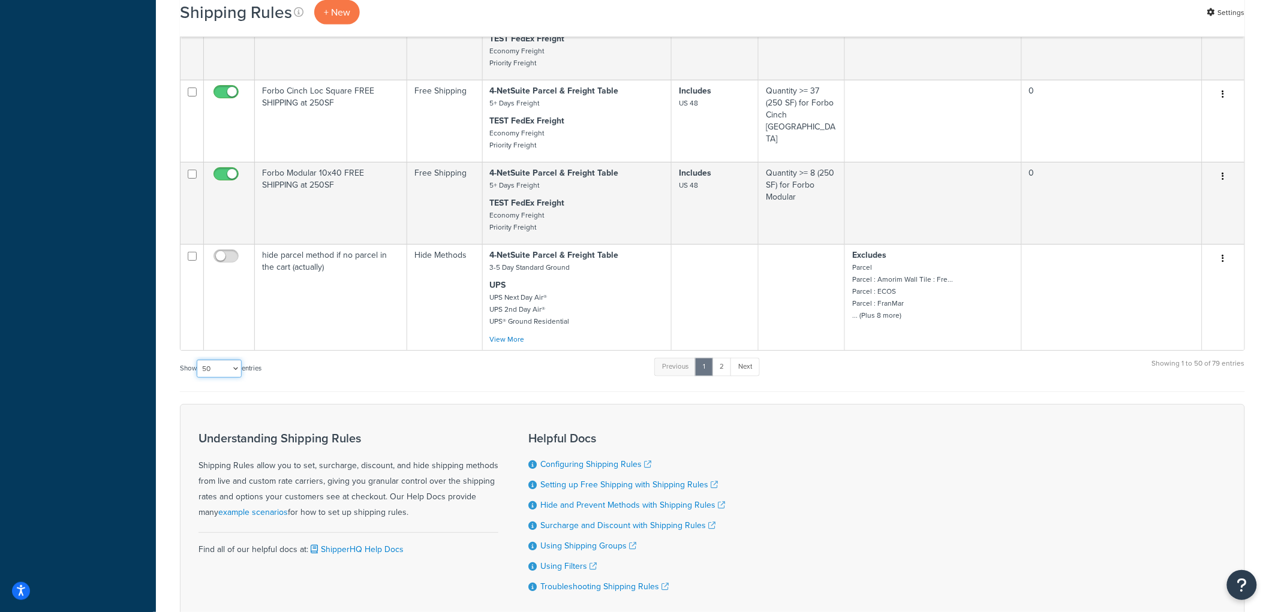
scroll to position [4420, 0]
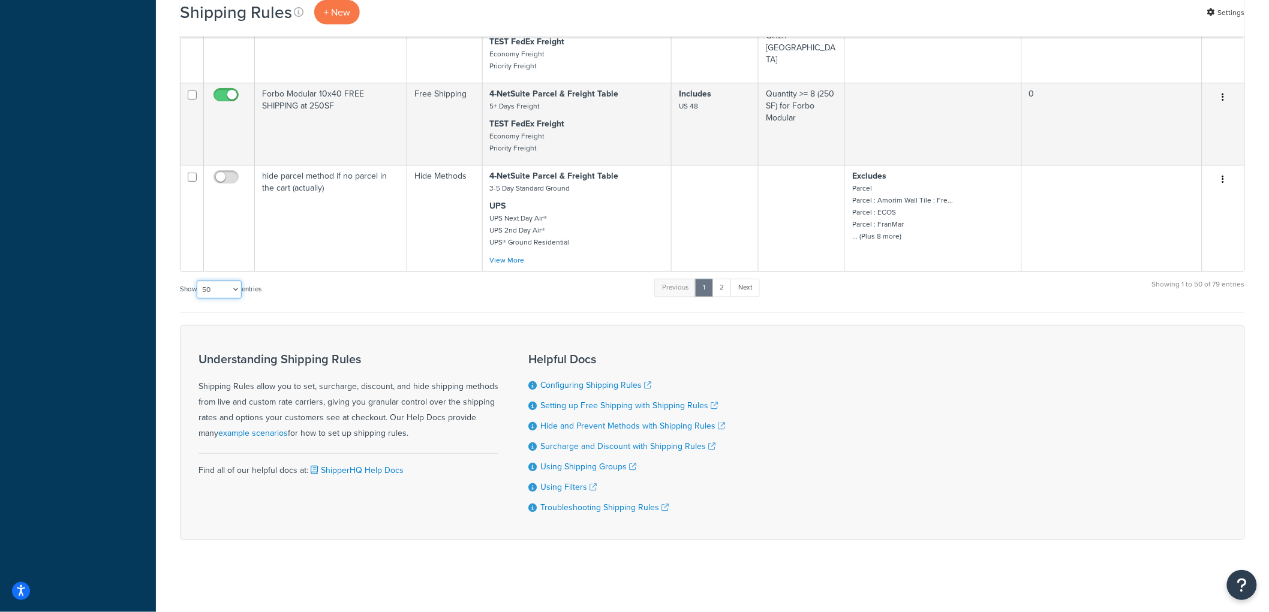
click at [225, 288] on select "10 15 25 50 100 1000" at bounding box center [219, 290] width 45 height 18
select select "100"
click at [198, 281] on select "10 15 25 50 100 1000" at bounding box center [219, 290] width 45 height 18
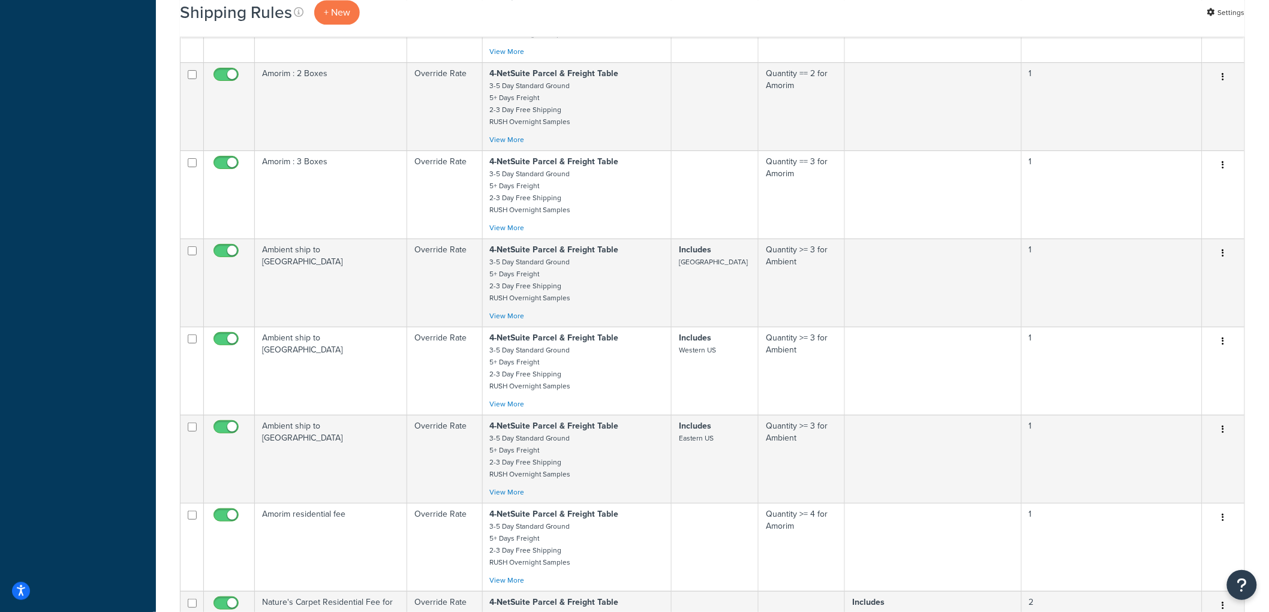
scroll to position [5087, 0]
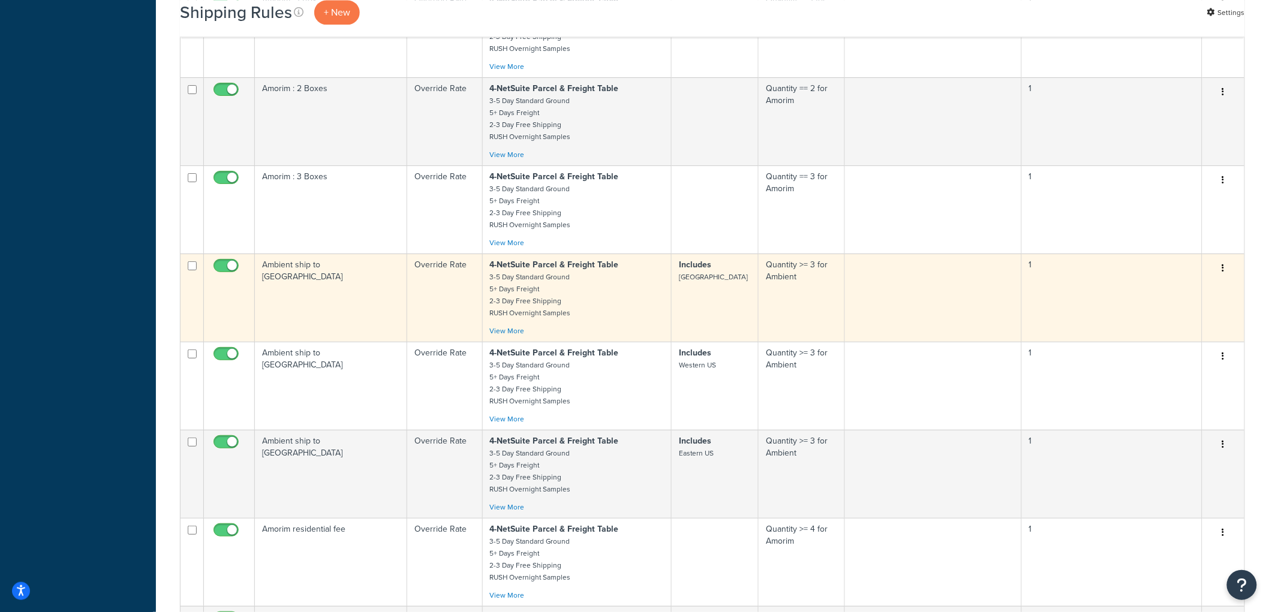
click at [360, 336] on td "Ambient ship to Central US" at bounding box center [331, 298] width 152 height 88
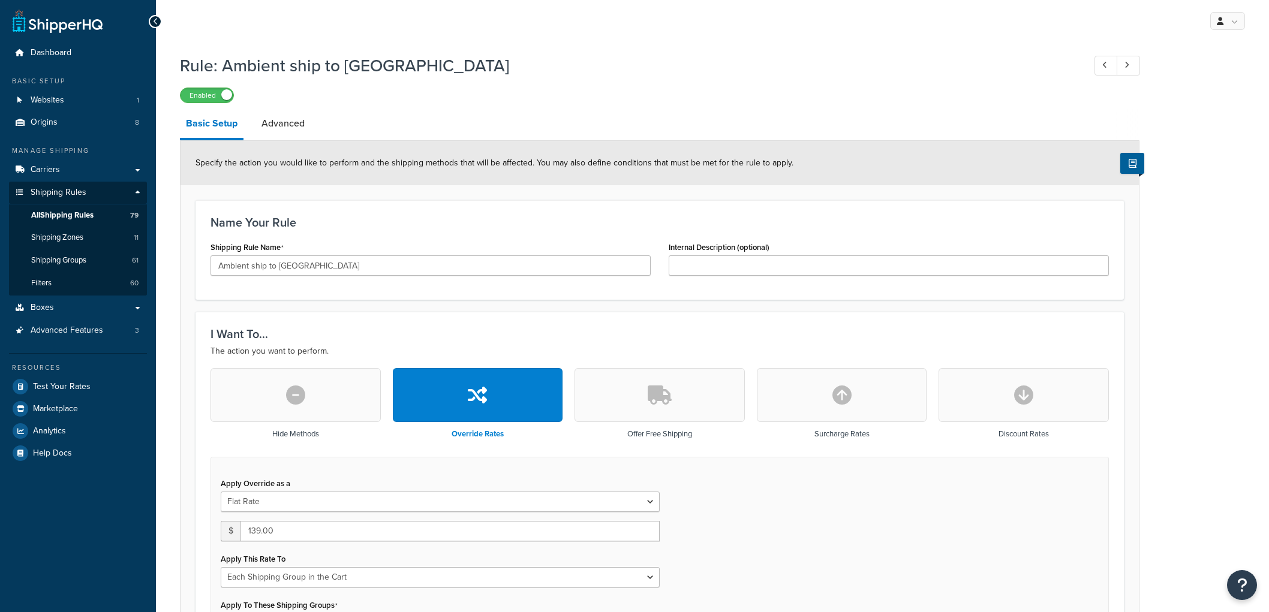
select select "SHIPPING_GROUP"
click at [50, 390] on span "Test Your Rates" at bounding box center [62, 387] width 58 height 10
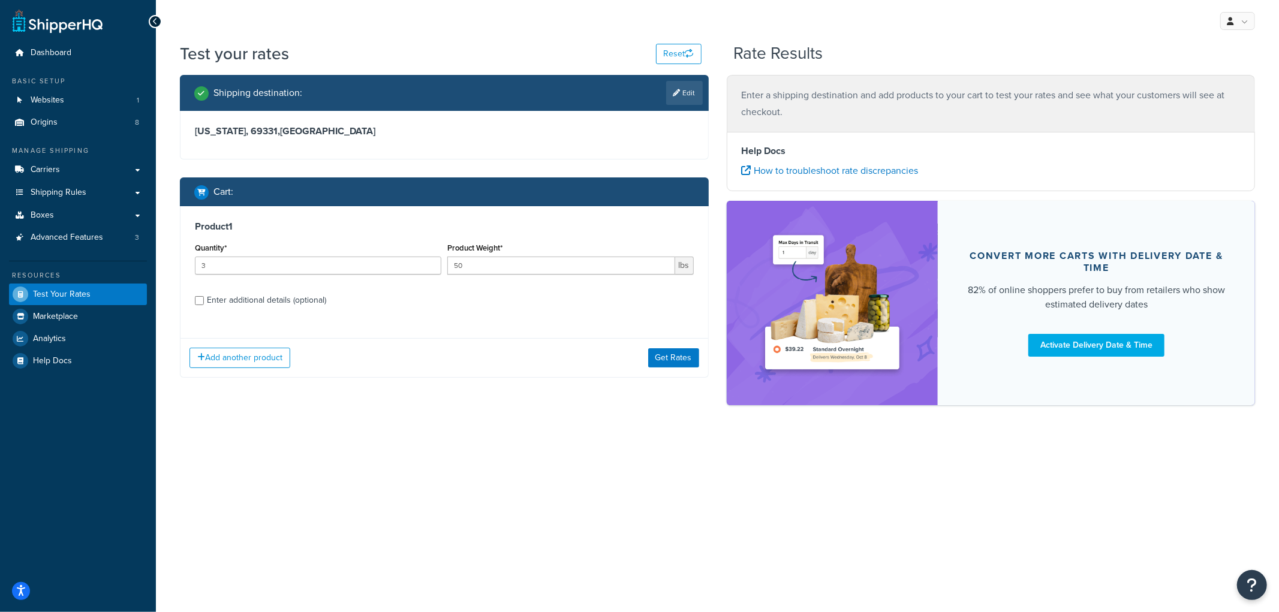
click at [288, 297] on div "Enter additional details (optional)" at bounding box center [266, 300] width 119 height 17
click at [204, 297] on input "Enter additional details (optional)" at bounding box center [199, 300] width 9 height 9
checkbox input "true"
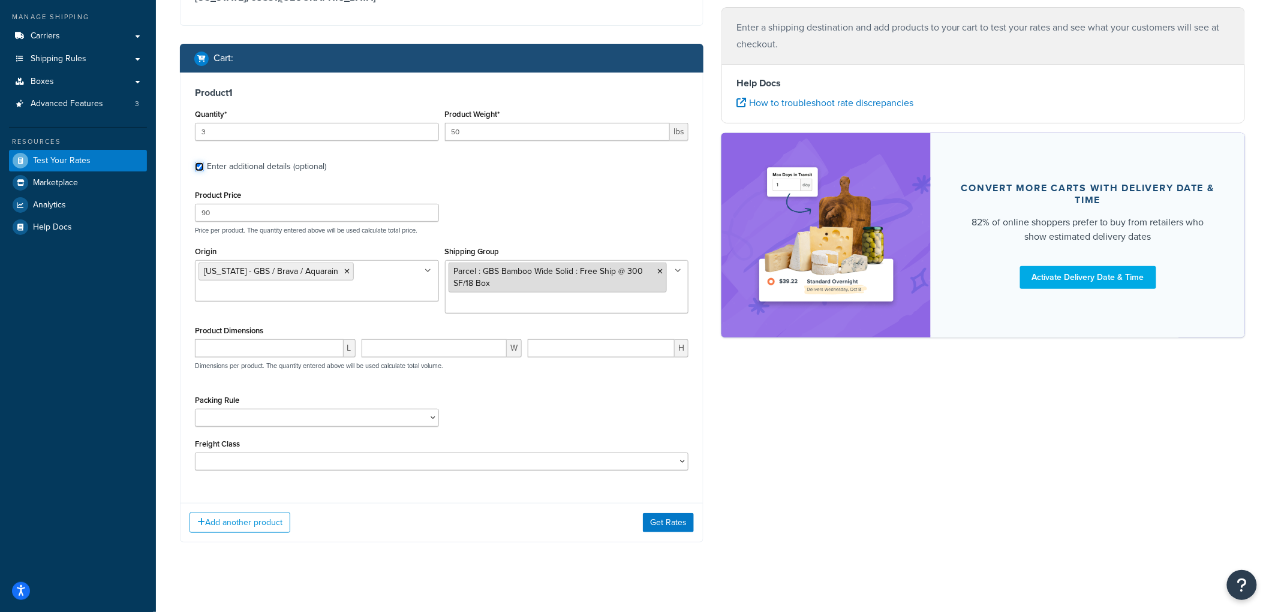
scroll to position [144, 0]
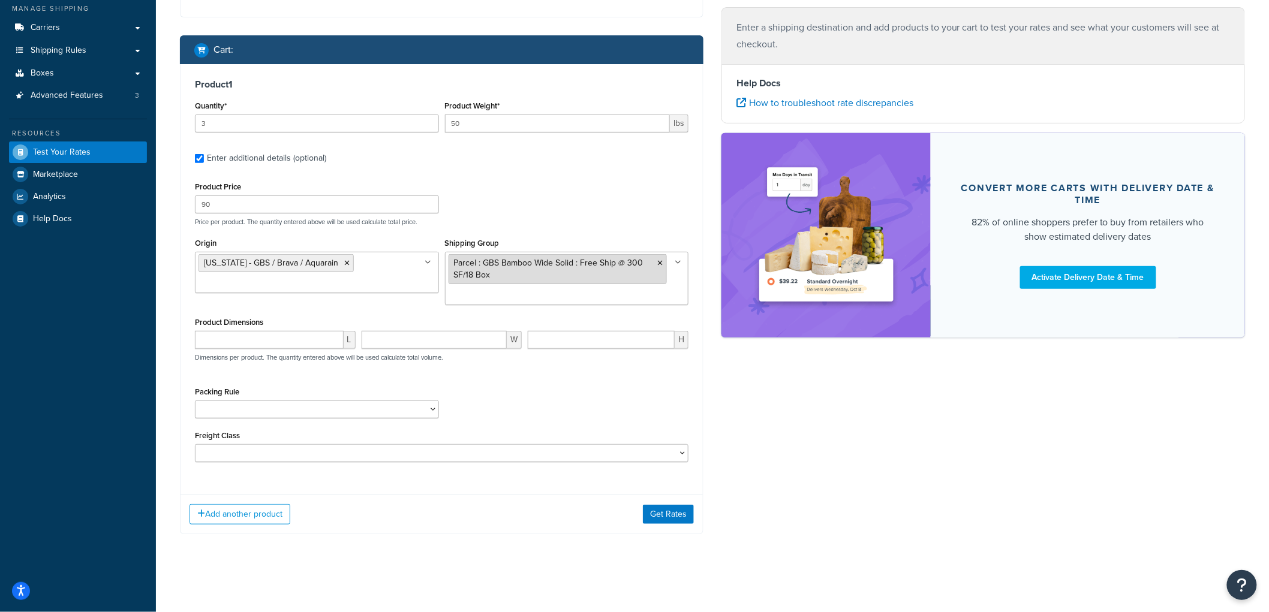
click at [660, 260] on icon at bounding box center [659, 263] width 5 height 7
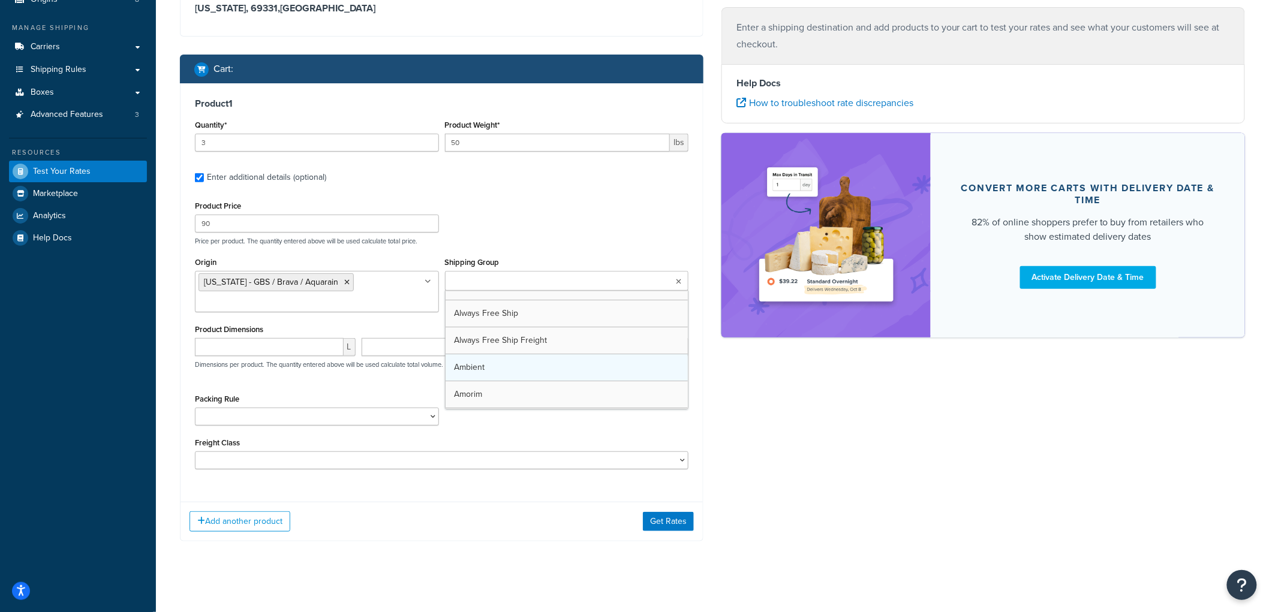
scroll to position [132, 0]
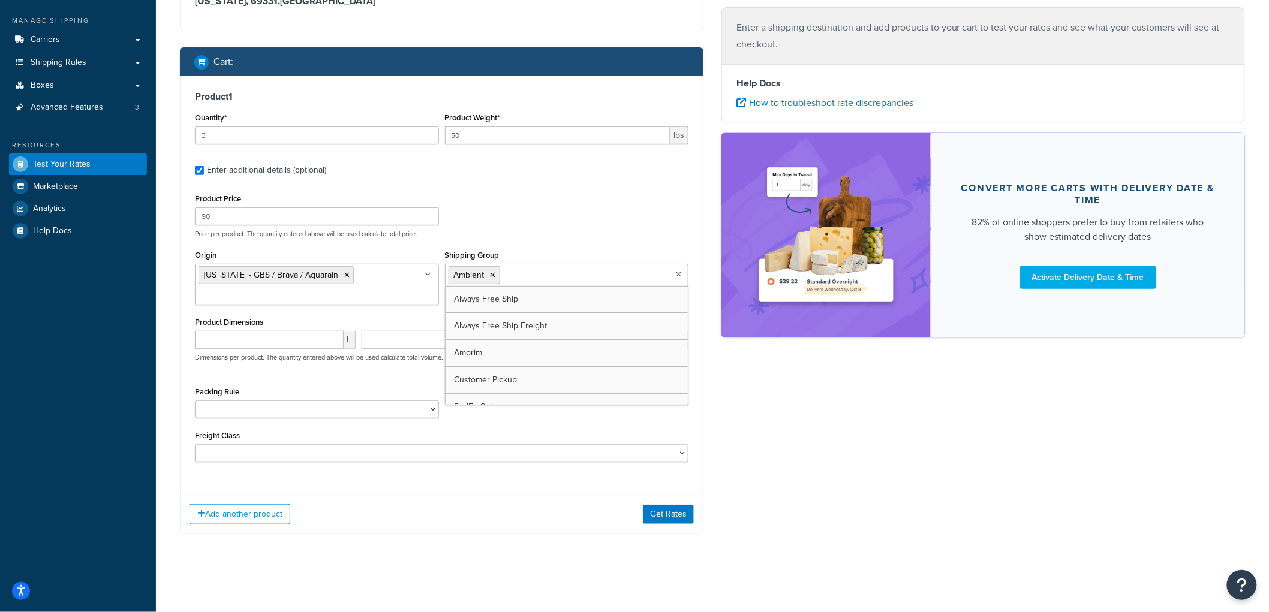
click at [593, 211] on div "Product Price 90 Price per product. The quantity entered above will be used cal…" at bounding box center [442, 214] width 500 height 47
click at [676, 513] on button "Get Rates" at bounding box center [668, 514] width 51 height 19
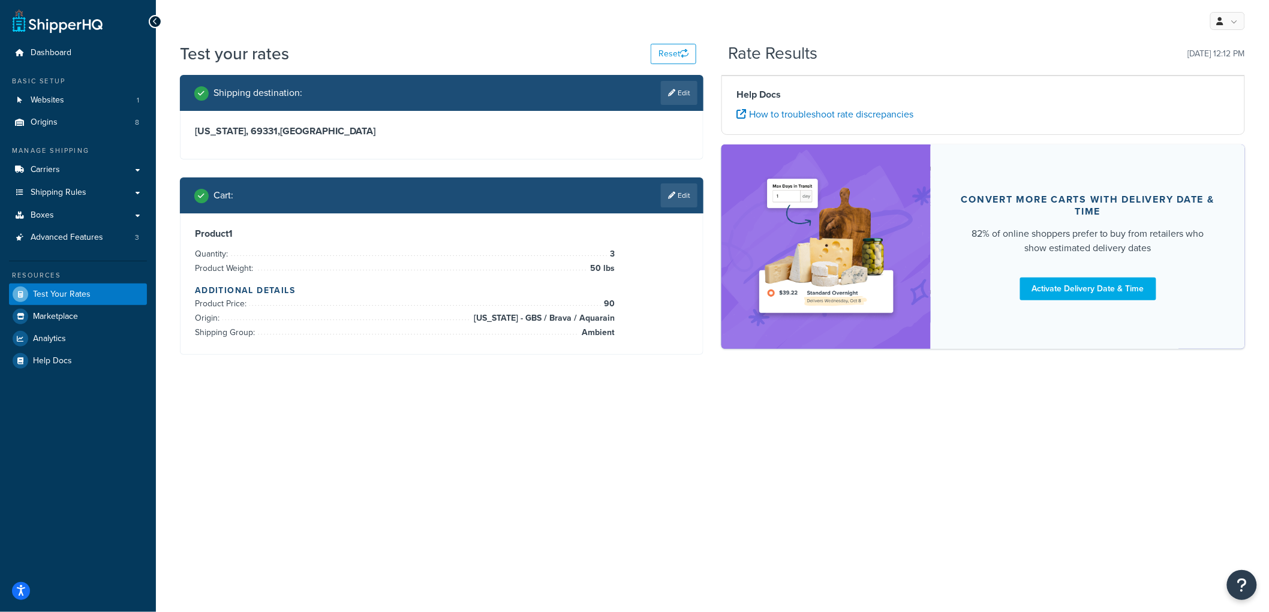
scroll to position [0, 0]
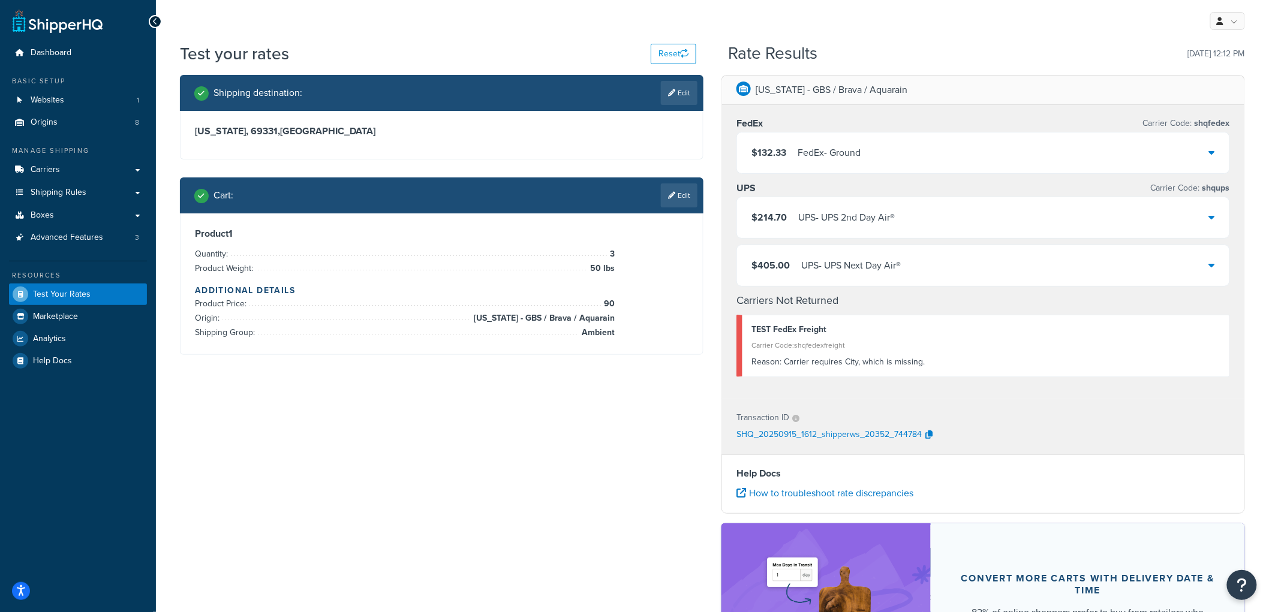
click at [802, 131] on div "FedEx Carrier Code: shqfedex" at bounding box center [983, 123] width 494 height 17
click at [801, 140] on div "$132.33 FedEx - Ground" at bounding box center [983, 153] width 492 height 41
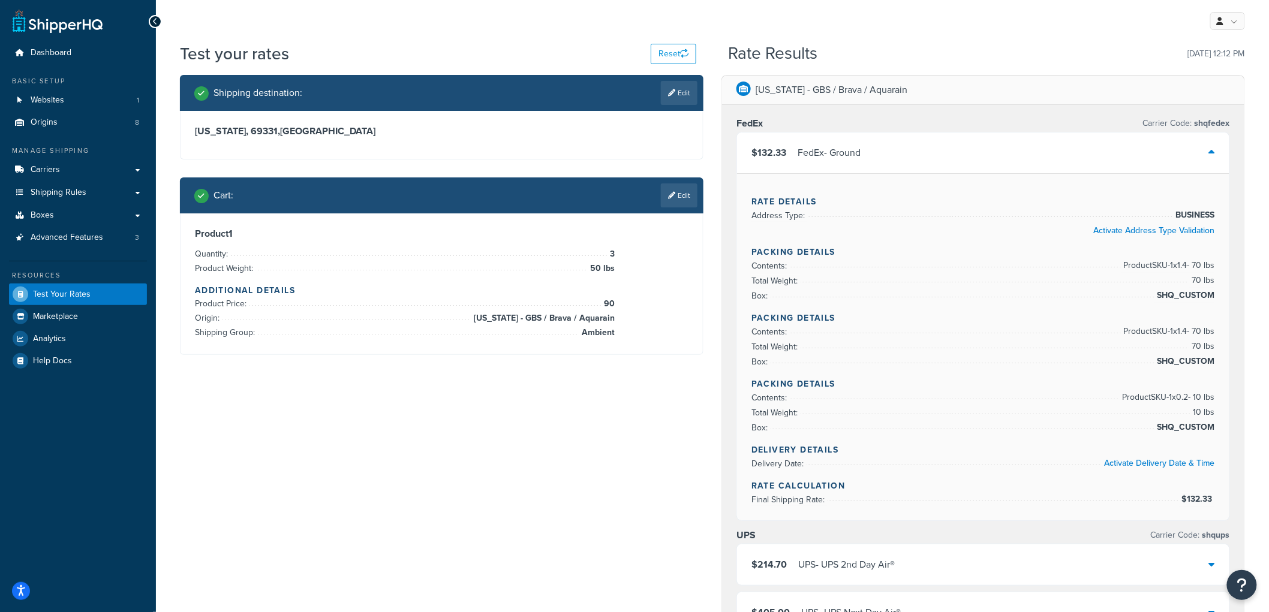
click at [798, 146] on div "FedEx - Ground" at bounding box center [829, 153] width 63 height 17
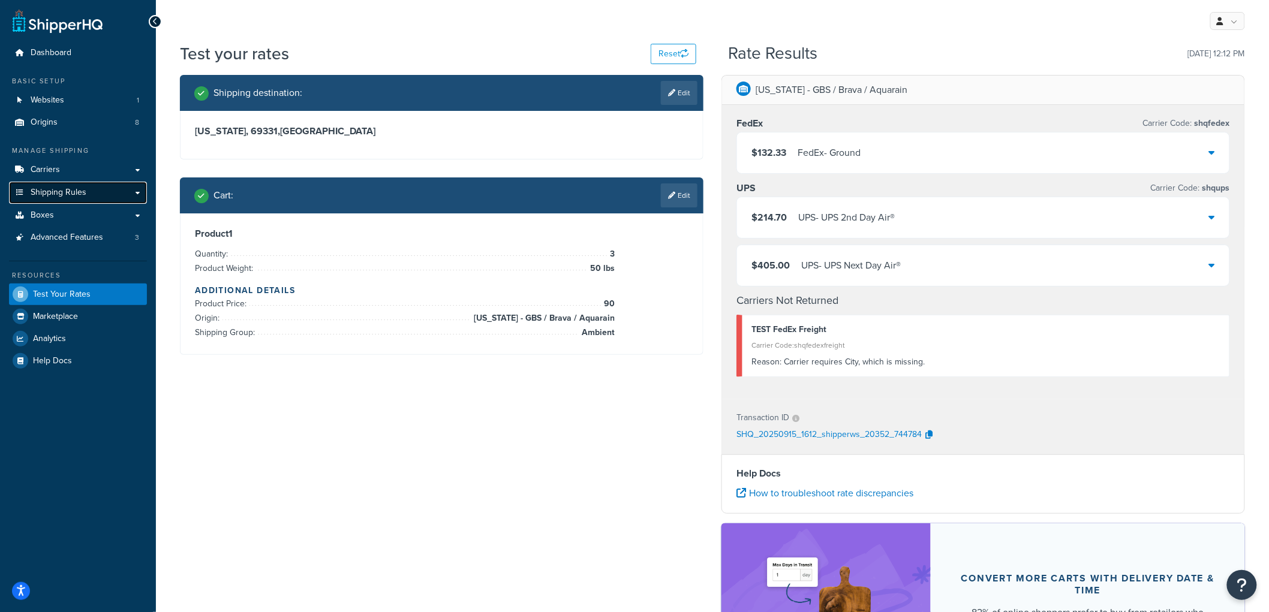
click at [68, 188] on span "Shipping Rules" at bounding box center [59, 193] width 56 height 10
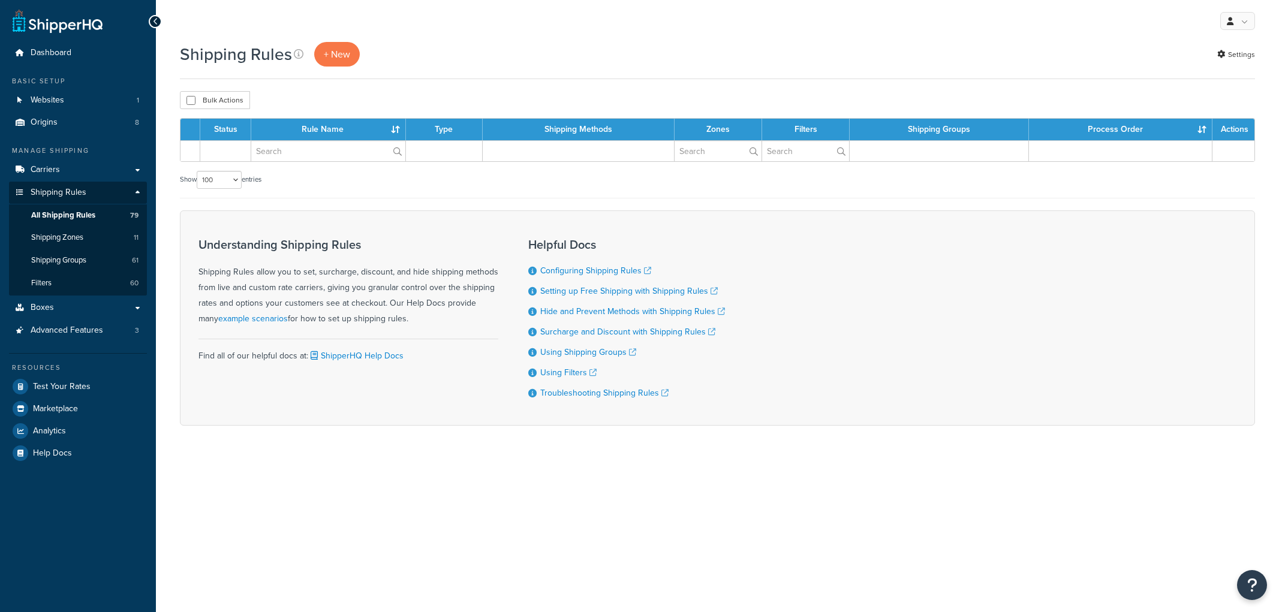
select select "100"
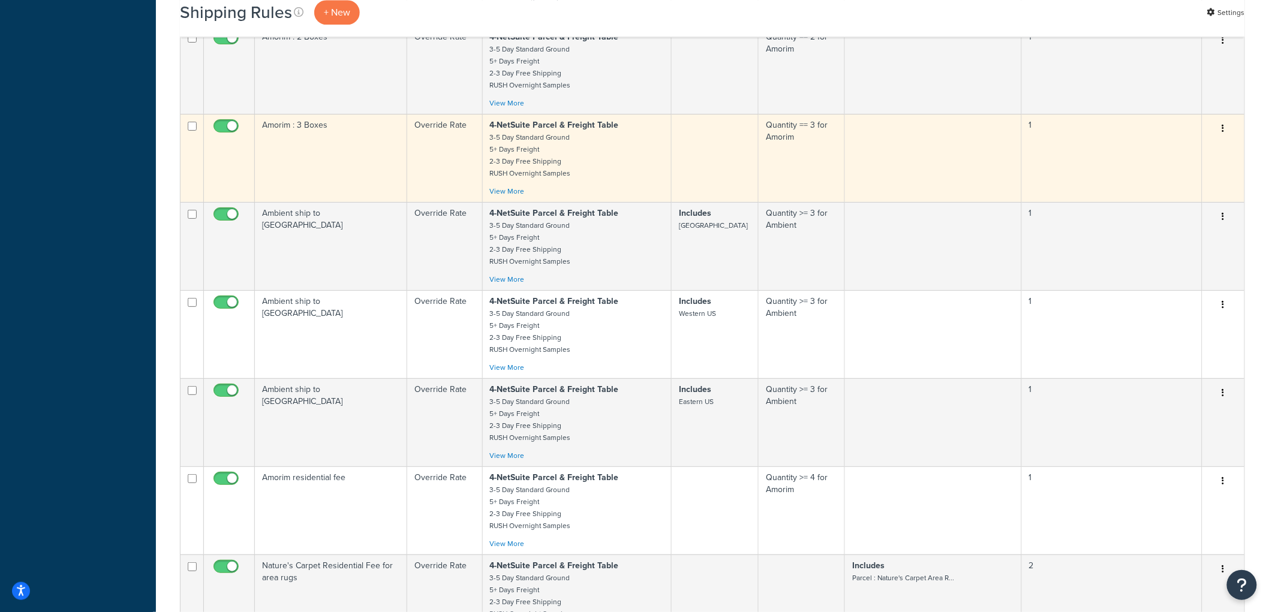
scroll to position [5130, 0]
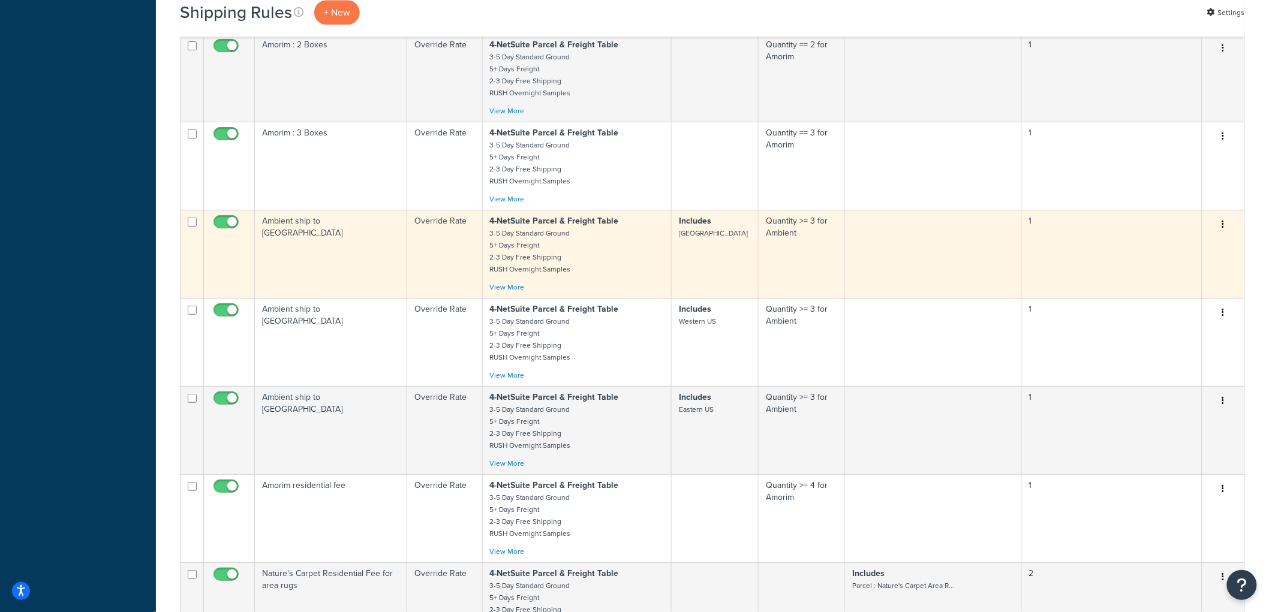
click at [344, 296] on td "Ambient ship to [GEOGRAPHIC_DATA]" at bounding box center [331, 254] width 152 height 88
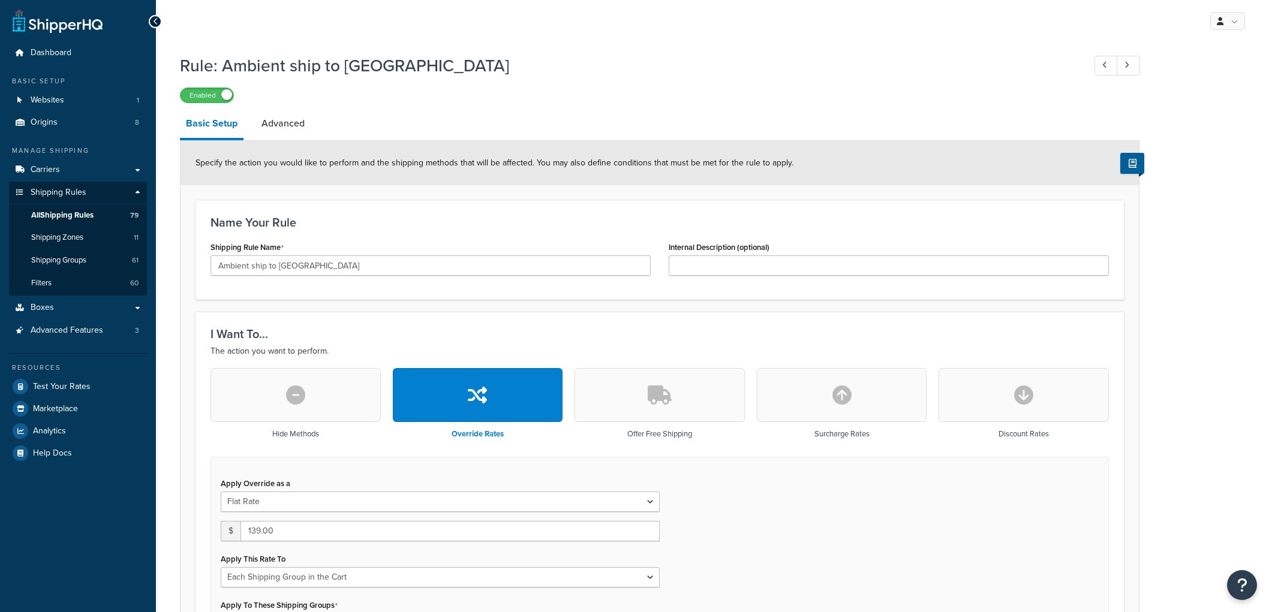
select select "SHIPPING_GROUP"
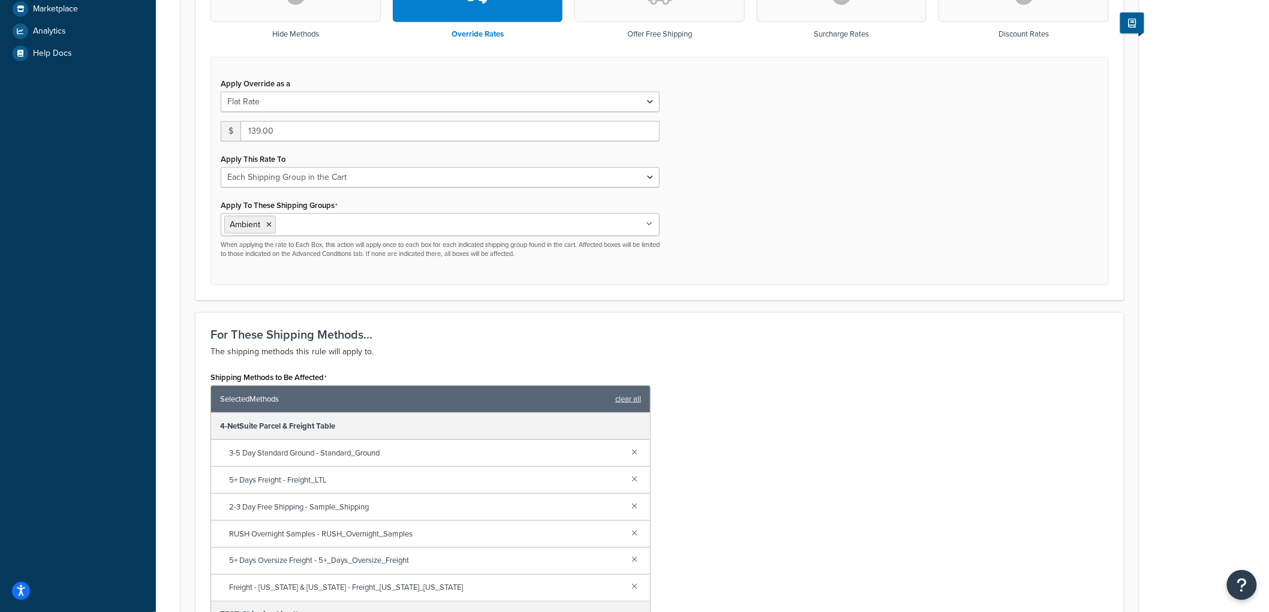
scroll to position [399, 0]
click at [190, 294] on form "Specify the action you would like to perform and the shipping methods that will…" at bounding box center [660, 405] width 958 height 1327
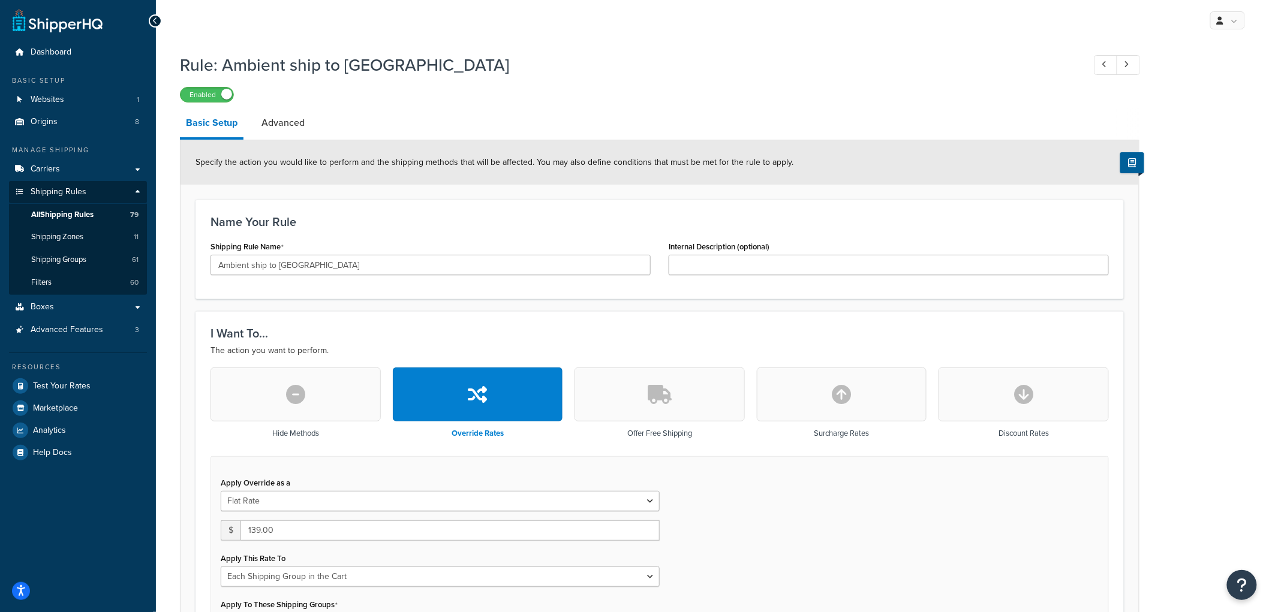
scroll to position [0, 0]
click at [55, 280] on link "Filters 60" at bounding box center [78, 283] width 138 height 22
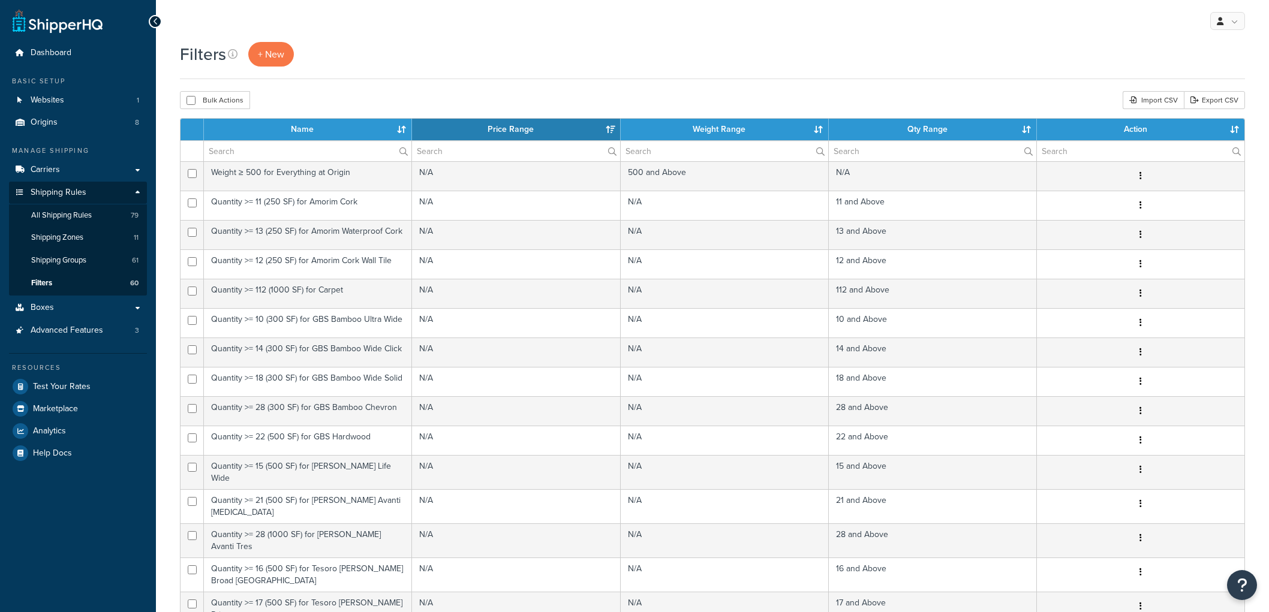
select select "15"
